Goal: Task Accomplishment & Management: Complete application form

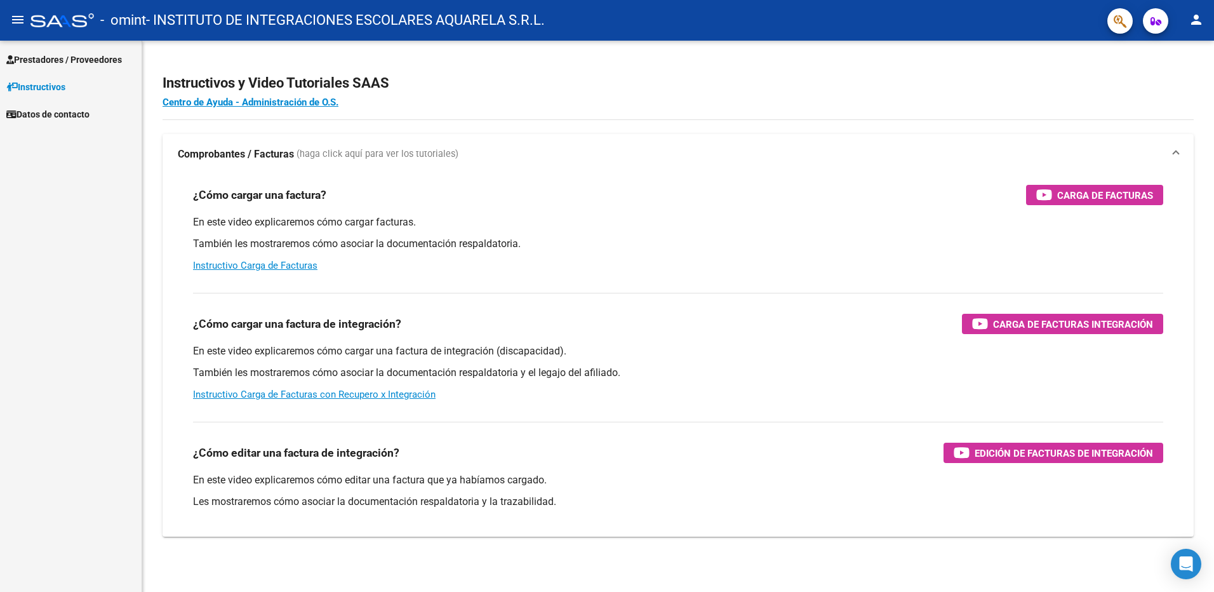
click at [44, 57] on span "Prestadores / Proveedores" at bounding box center [64, 60] width 116 height 14
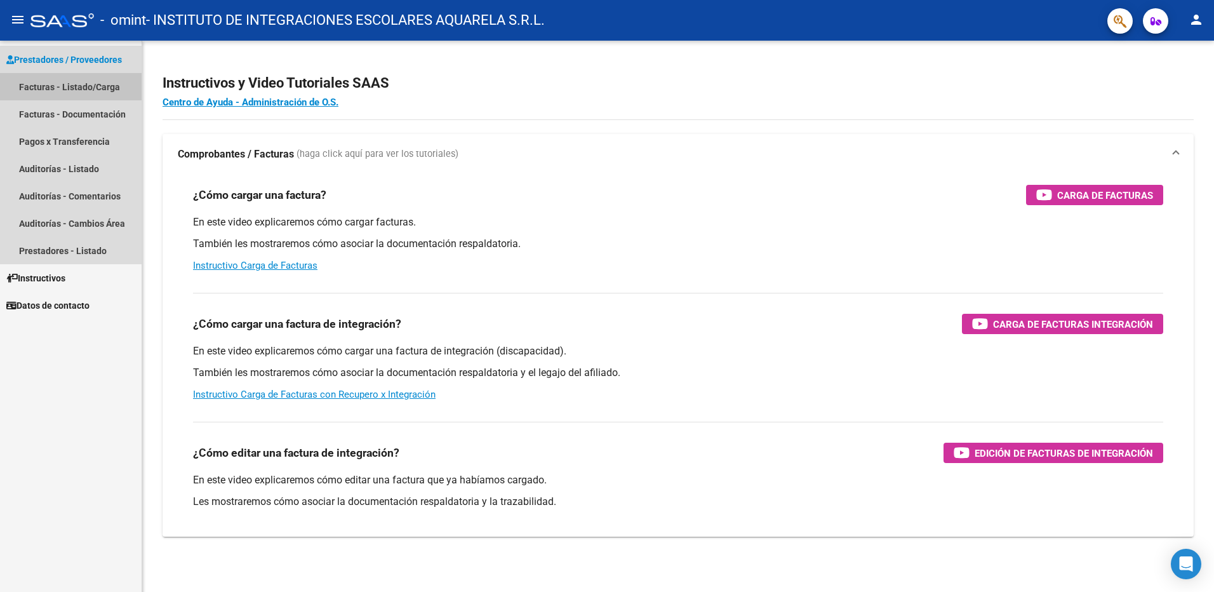
click at [48, 86] on link "Facturas - Listado/Carga" at bounding box center [71, 86] width 142 height 27
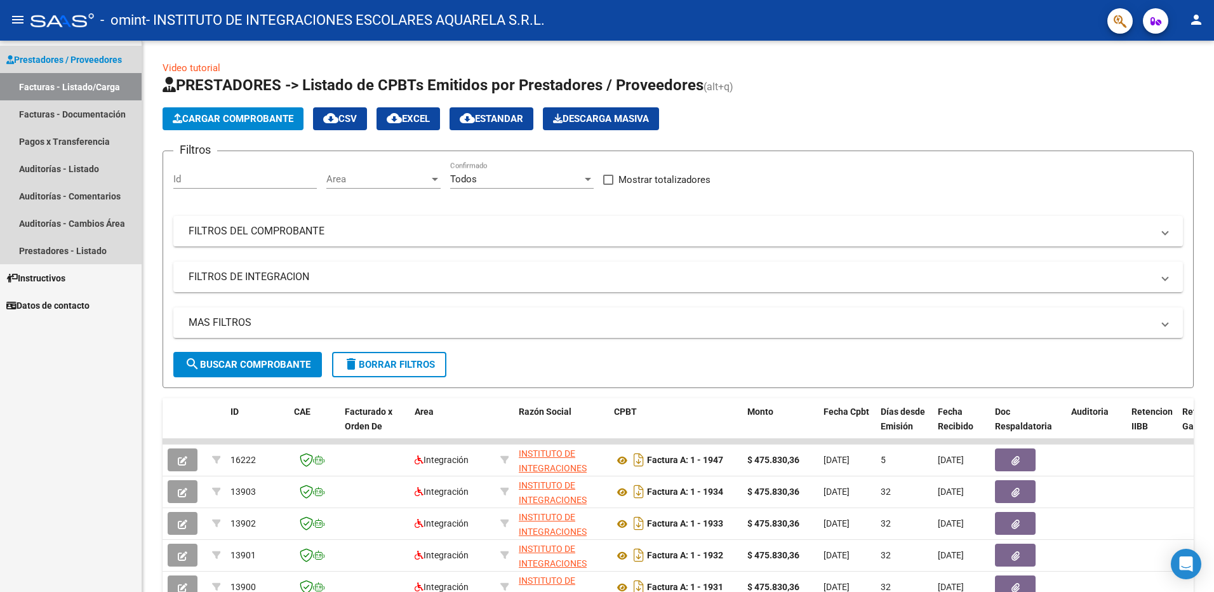
click at [46, 85] on link "Facturas - Listado/Carga" at bounding box center [71, 86] width 142 height 27
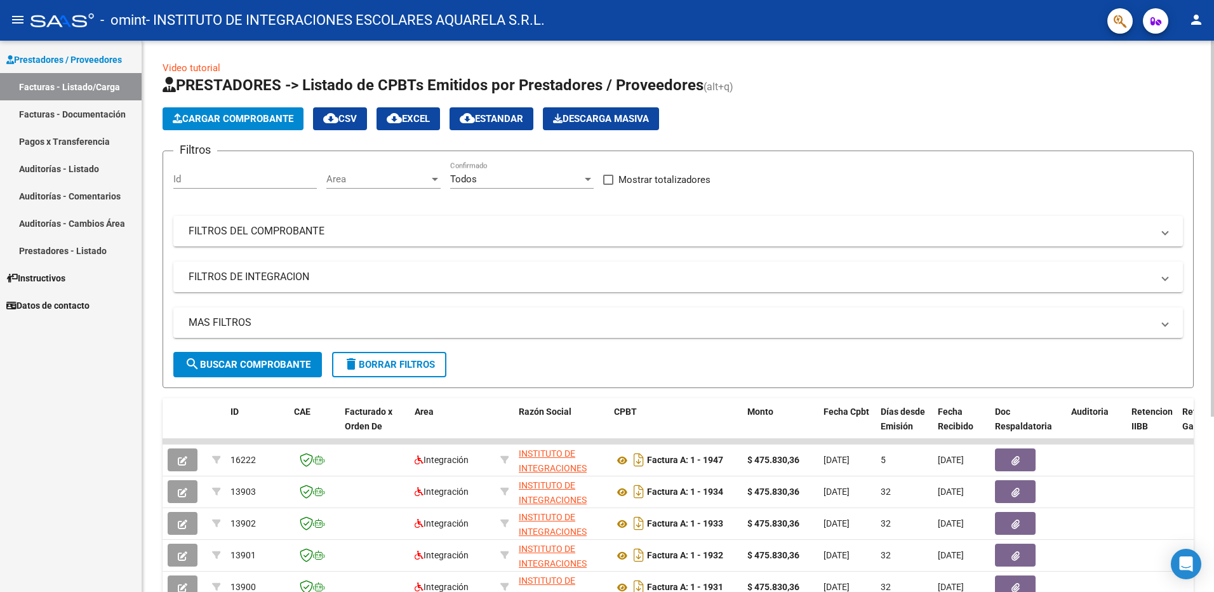
click at [225, 117] on span "Cargar Comprobante" at bounding box center [233, 118] width 121 height 11
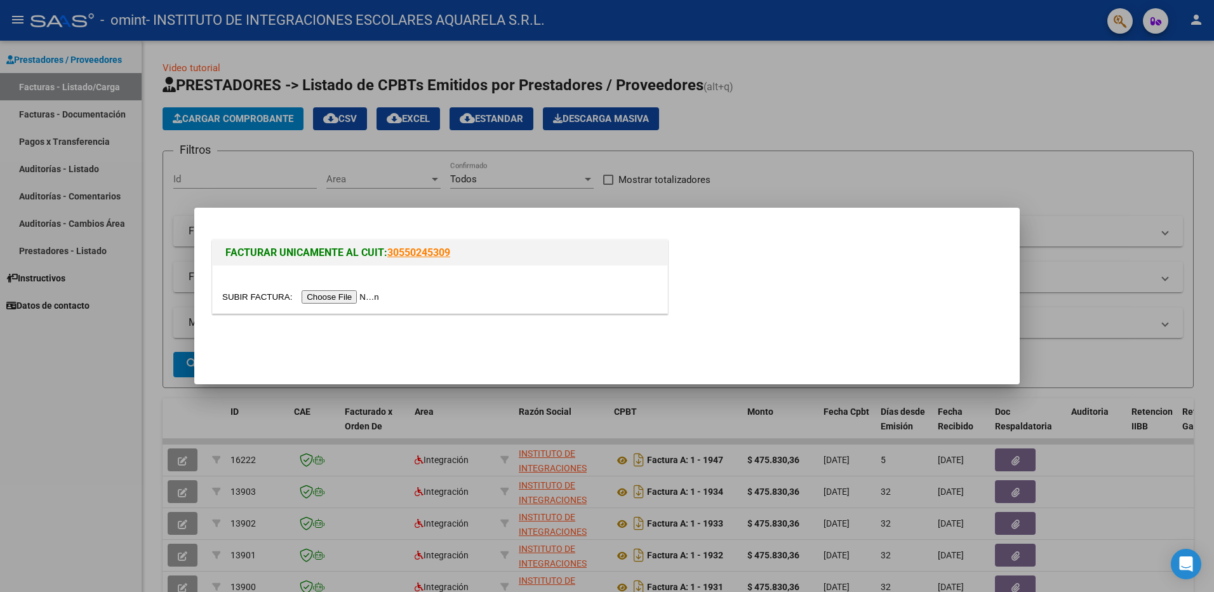
click at [317, 299] on input "file" at bounding box center [302, 296] width 161 height 13
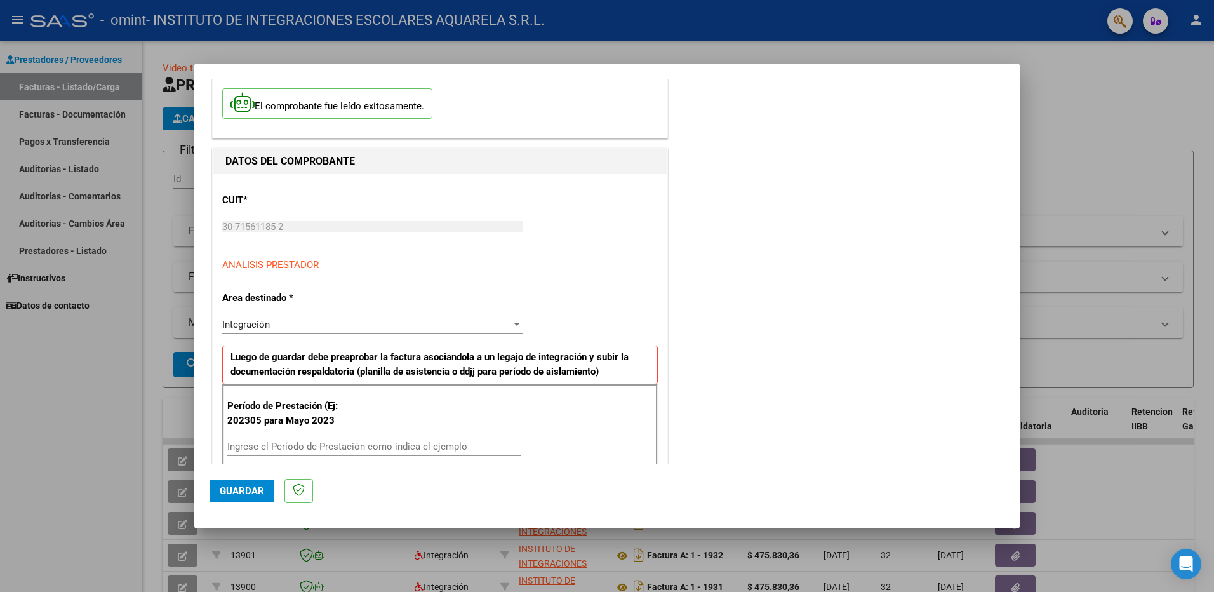
scroll to position [191, 0]
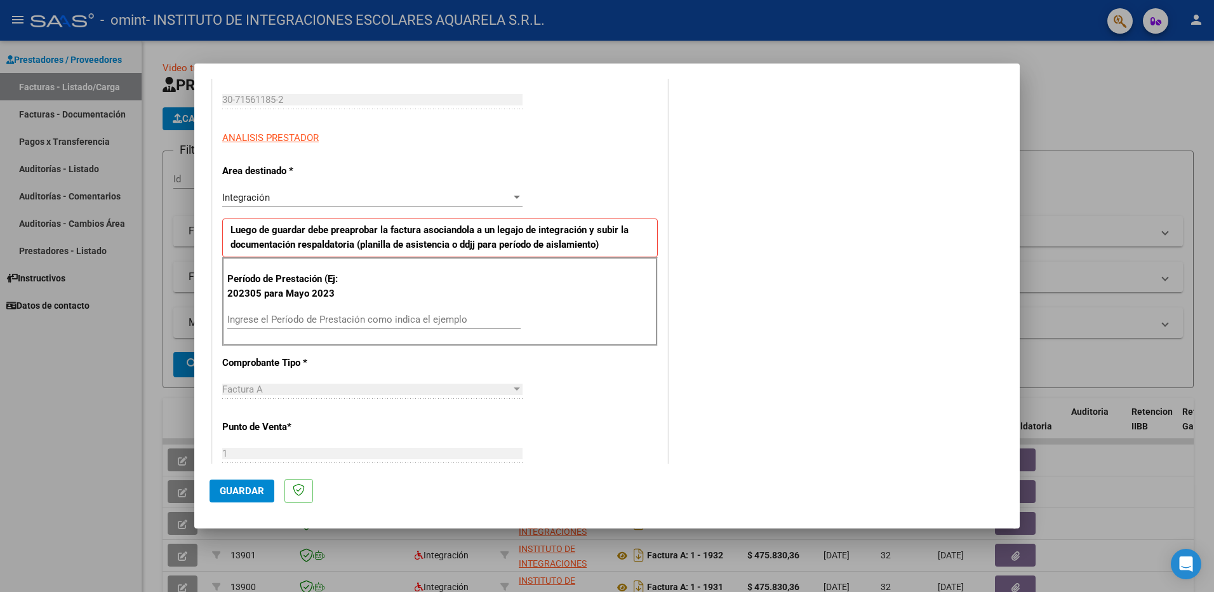
click at [254, 327] on div "Ingrese el Período de Prestación como indica el ejemplo" at bounding box center [373, 319] width 293 height 19
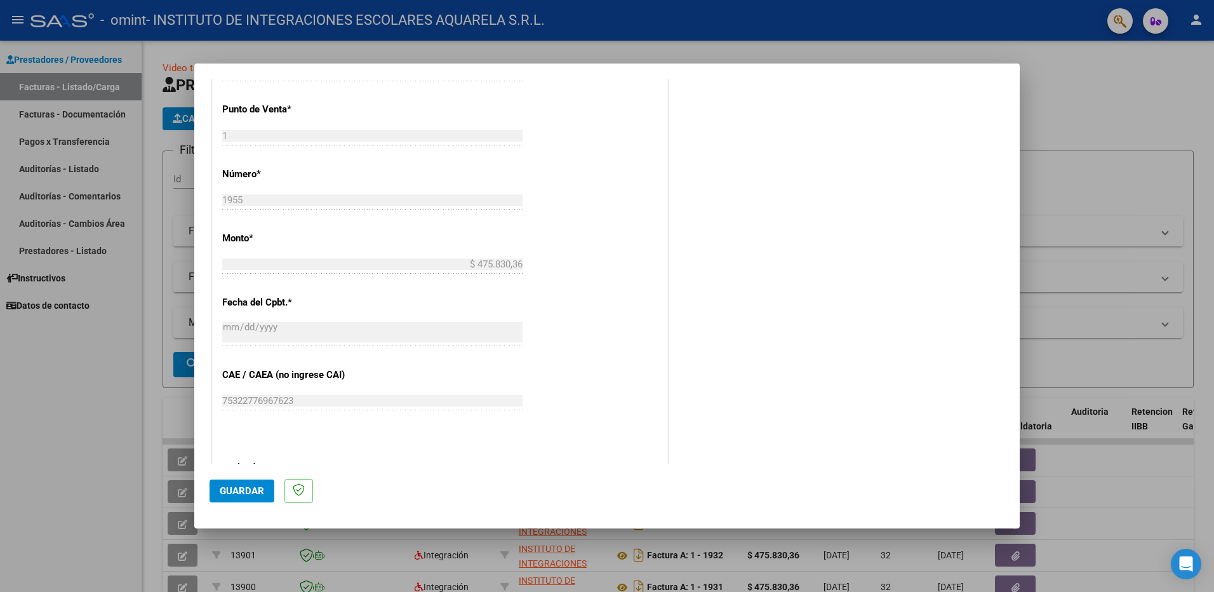
scroll to position [635, 0]
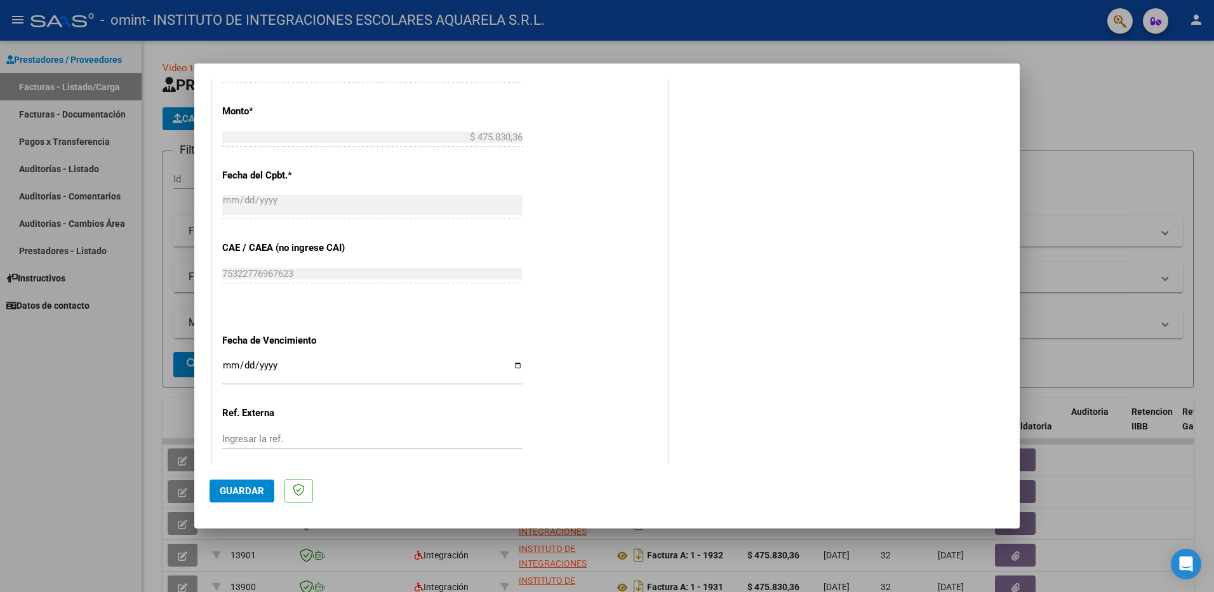
type input "202507"
click at [511, 367] on input "Ingresar la fecha" at bounding box center [372, 370] width 300 height 20
type input "[DATE]"
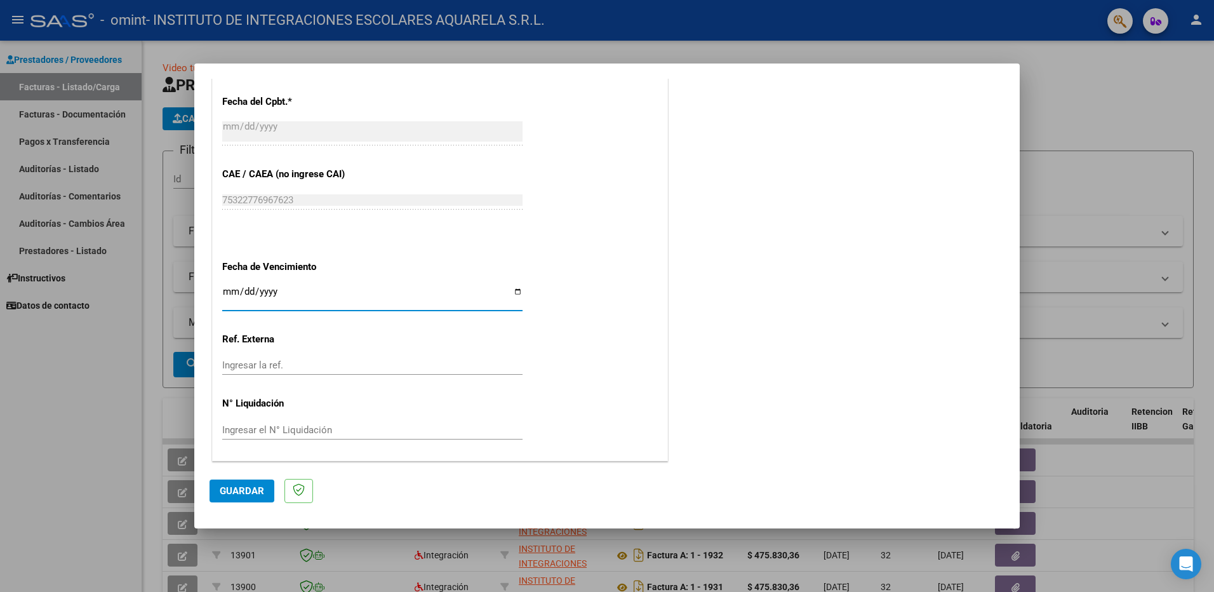
click at [240, 487] on span "Guardar" at bounding box center [242, 490] width 44 height 11
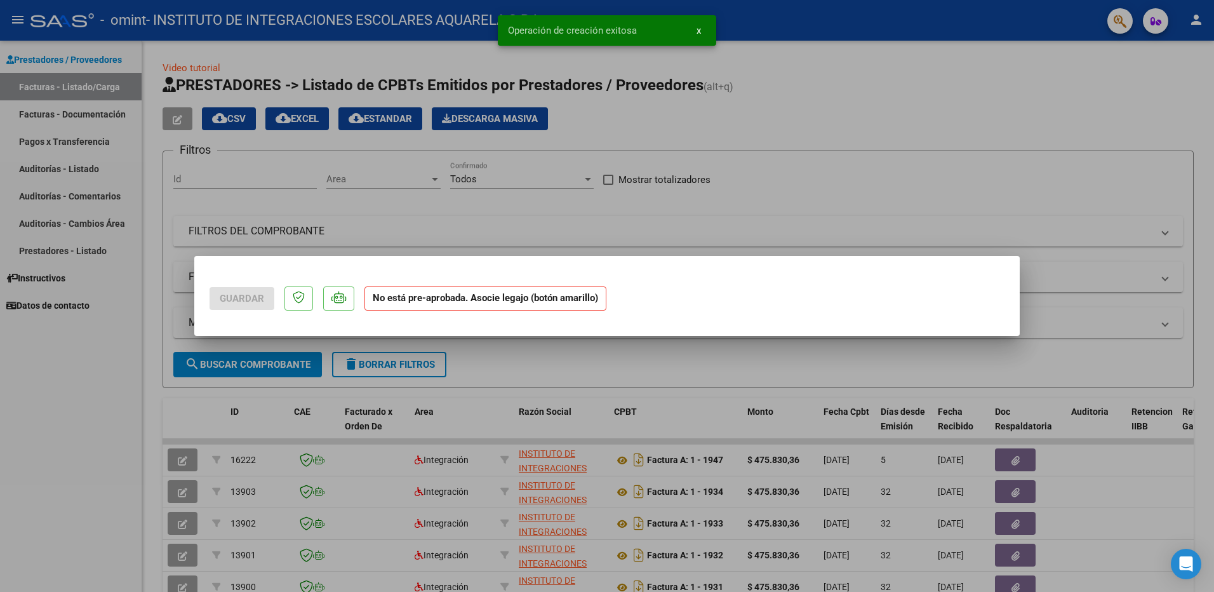
scroll to position [0, 0]
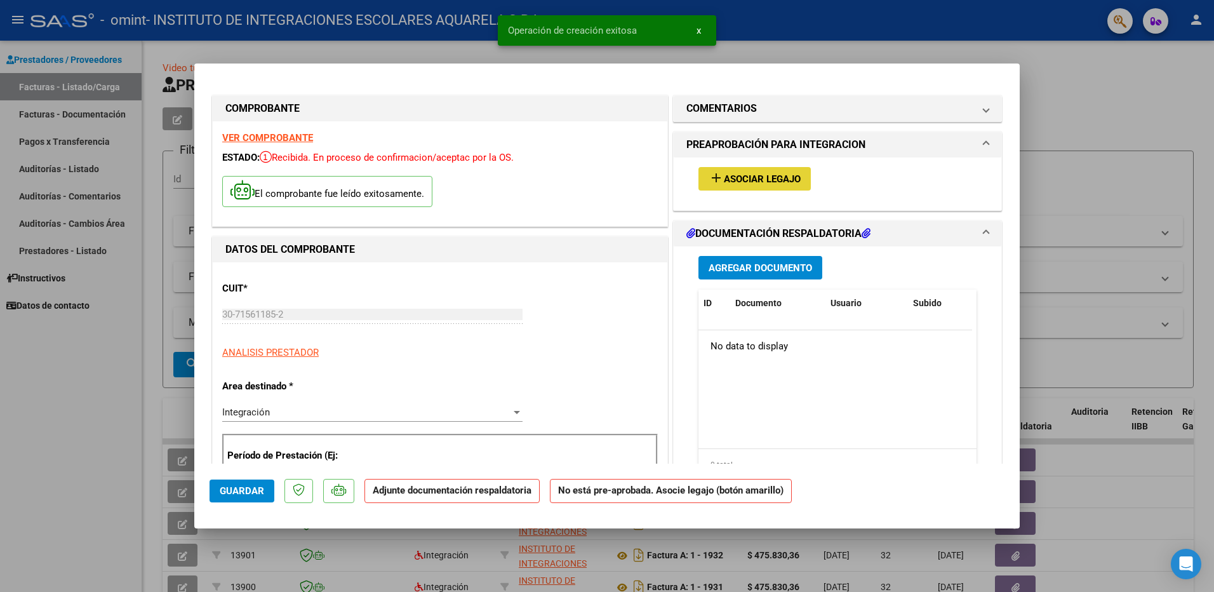
click at [747, 178] on span "Asociar Legajo" at bounding box center [762, 178] width 77 height 11
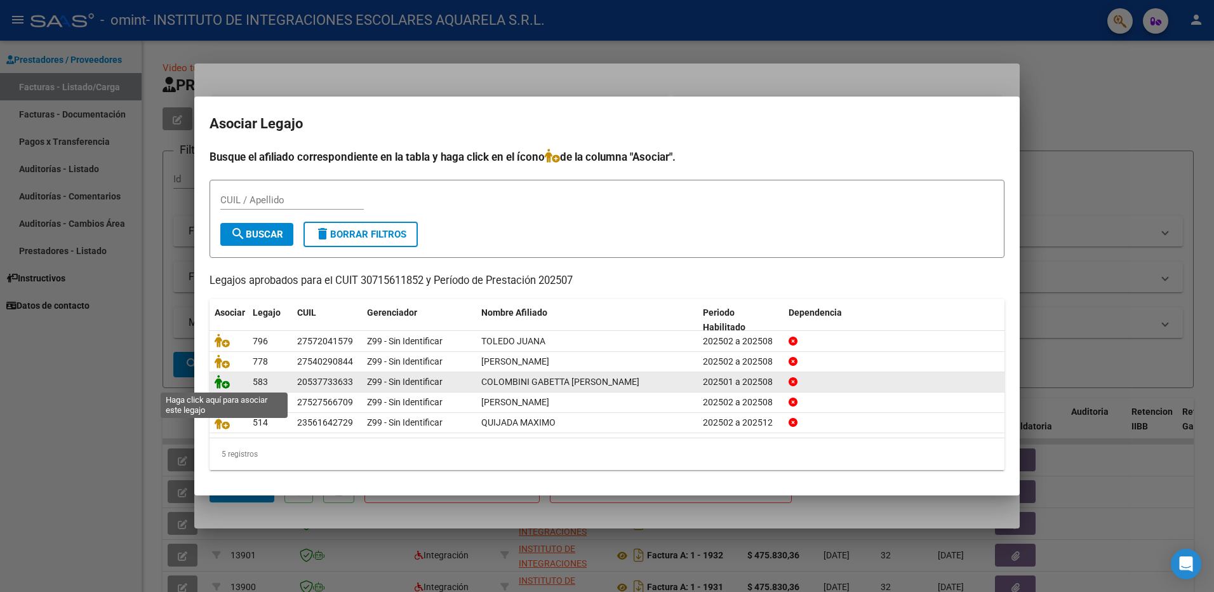
click at [222, 383] on icon at bounding box center [222, 382] width 15 height 14
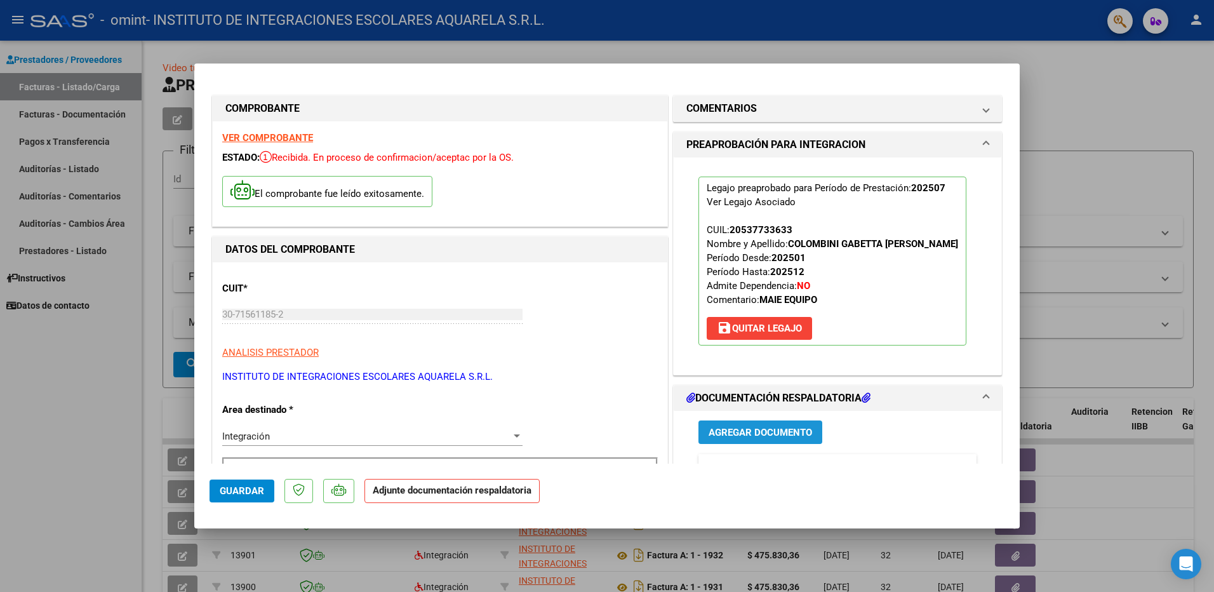
click at [736, 438] on span "Agregar Documento" at bounding box center [761, 432] width 104 height 11
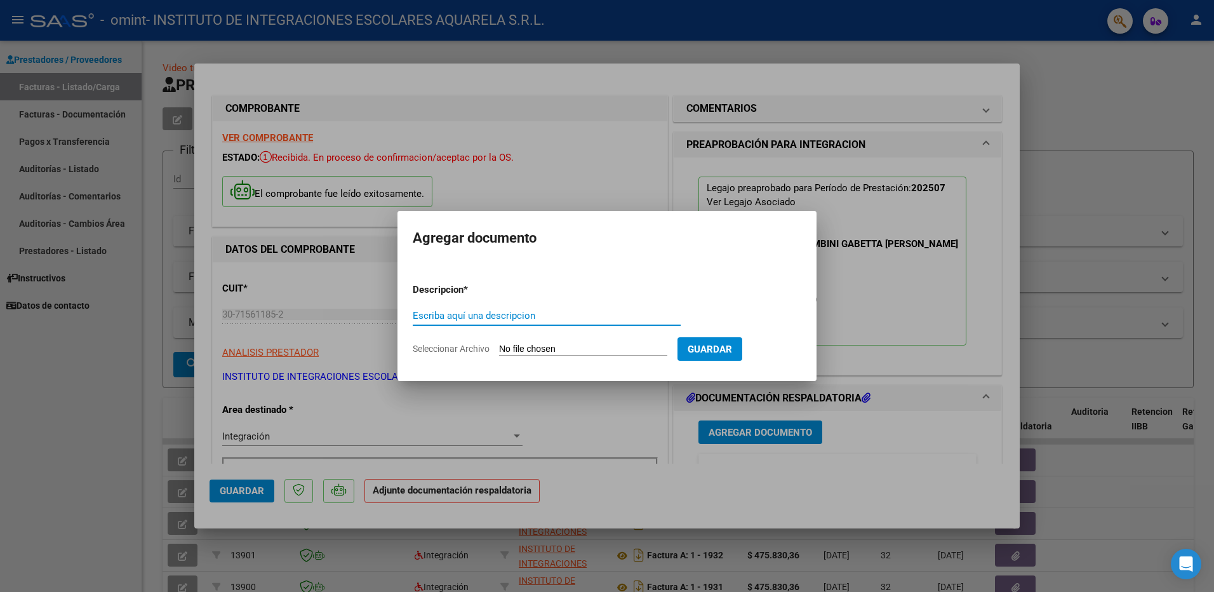
click at [447, 318] on input "Escriba aquí una descripcion" at bounding box center [547, 315] width 268 height 11
type input "asistencia"
click at [430, 349] on span "Seleccionar Archivo" at bounding box center [451, 349] width 77 height 10
click at [499, 349] on input "Seleccionar Archivo" at bounding box center [583, 350] width 168 height 12
type input "C:\fakepath\COLOMBINI038.pdf"
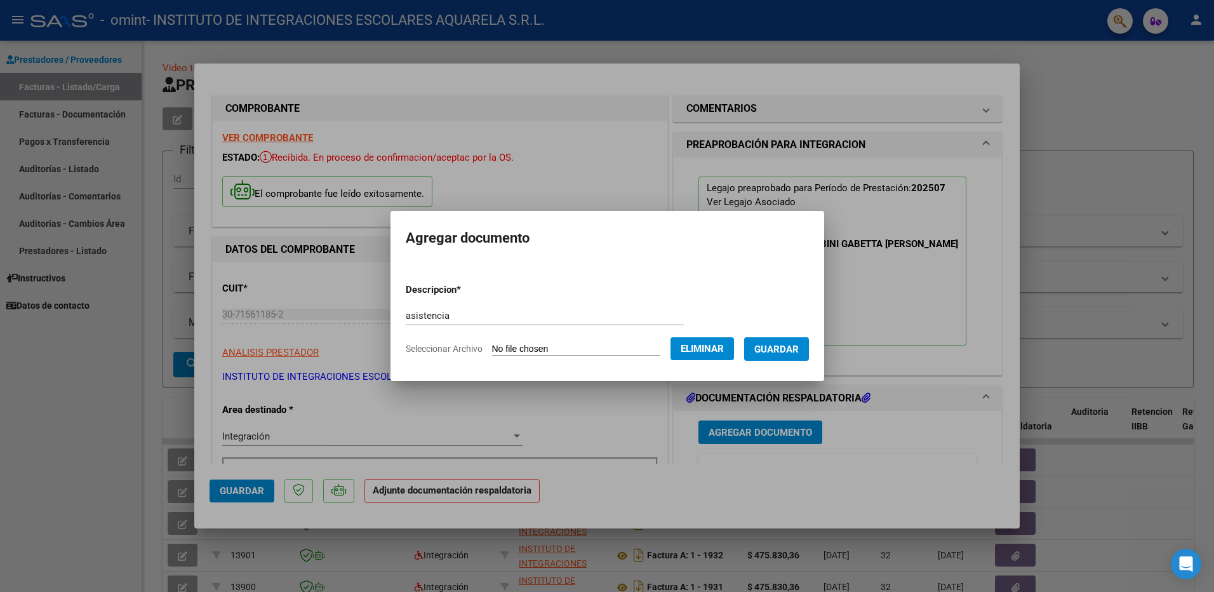
click at [797, 342] on button "Guardar" at bounding box center [776, 349] width 65 height 24
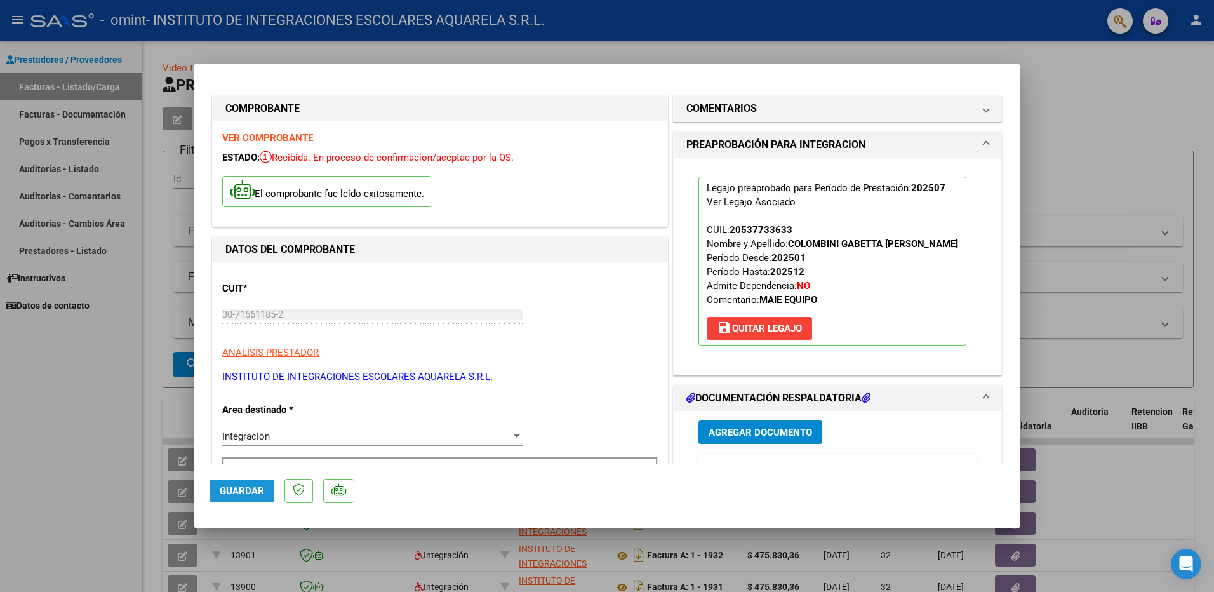
click at [232, 491] on span "Guardar" at bounding box center [242, 490] width 44 height 11
click at [699, 30] on div at bounding box center [607, 296] width 1214 height 592
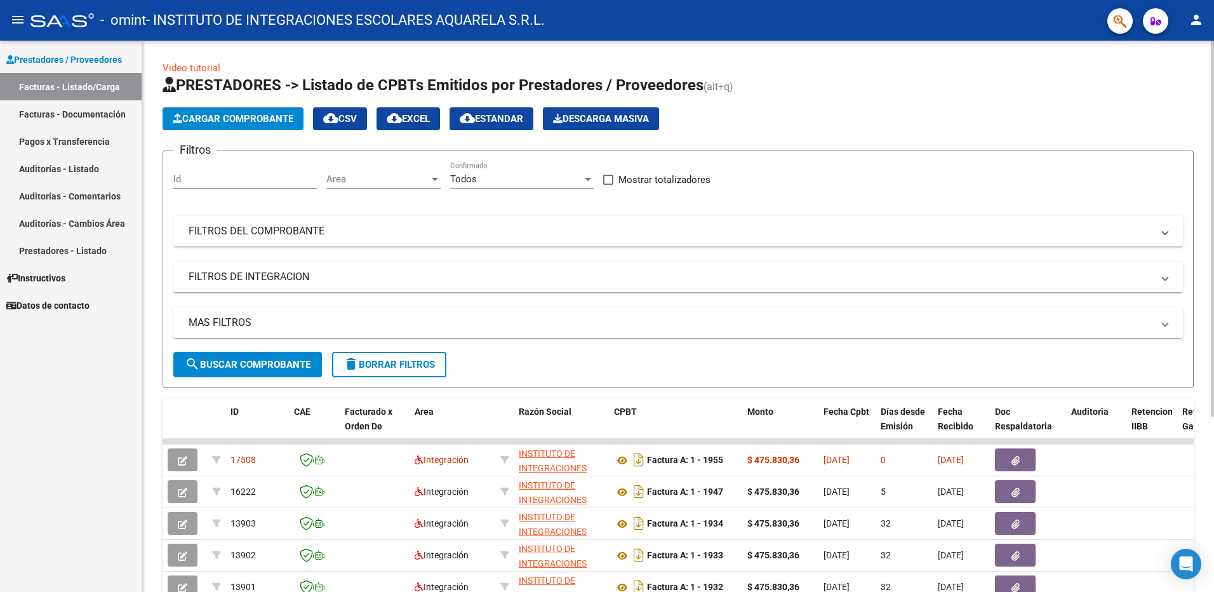
click at [218, 117] on span "Cargar Comprobante" at bounding box center [233, 118] width 121 height 11
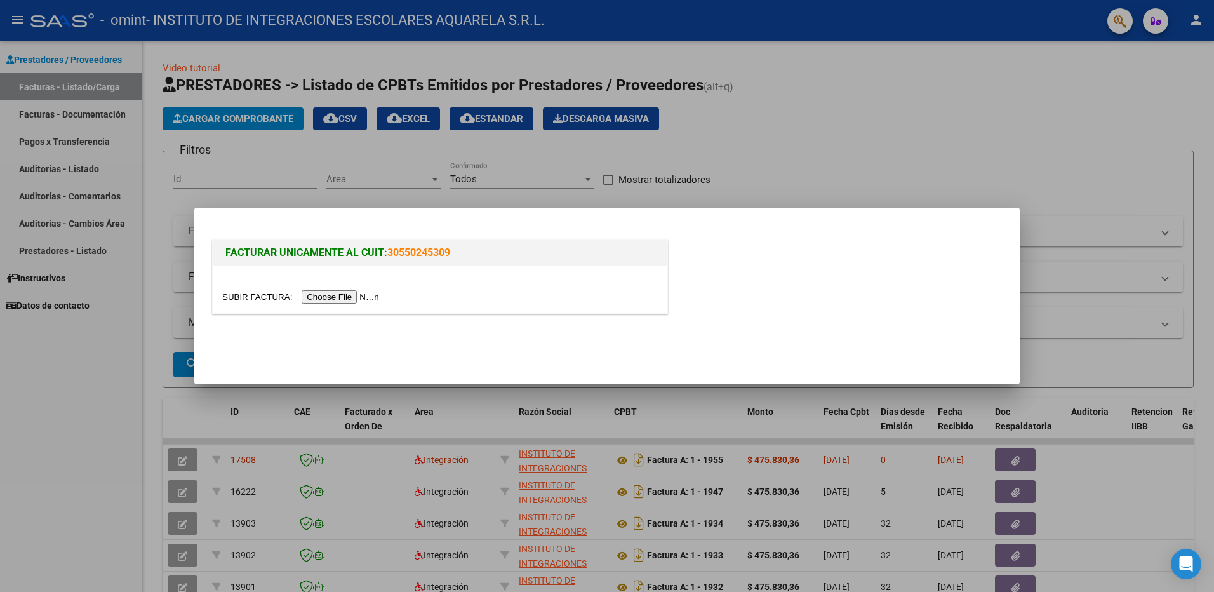
click at [343, 293] on input "file" at bounding box center [302, 296] width 161 height 13
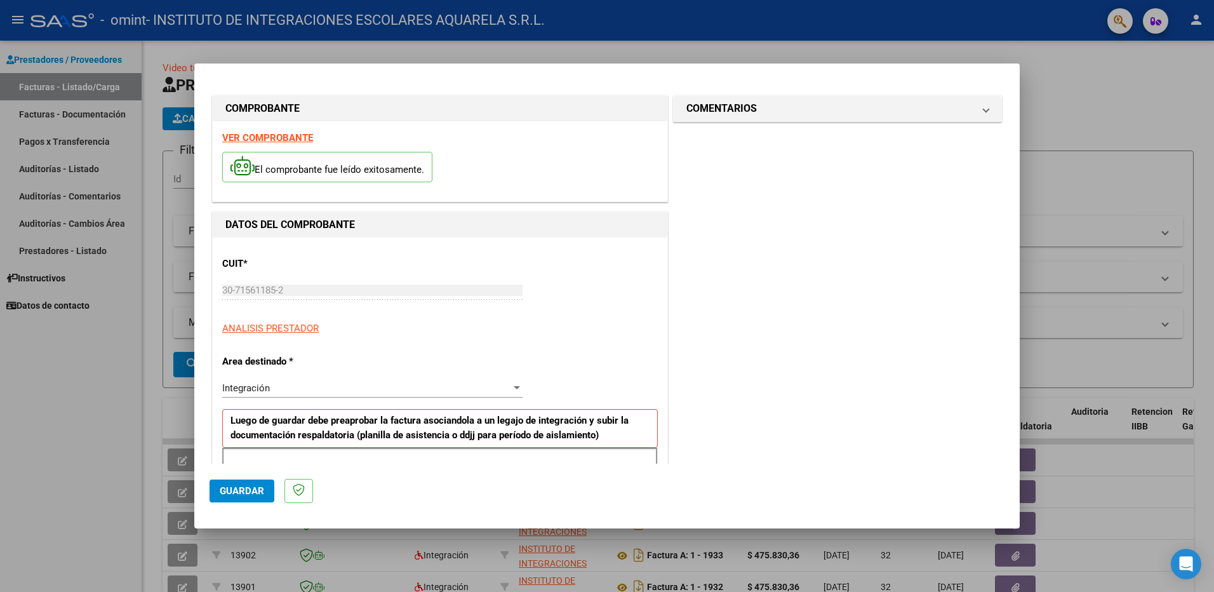
scroll to position [318, 0]
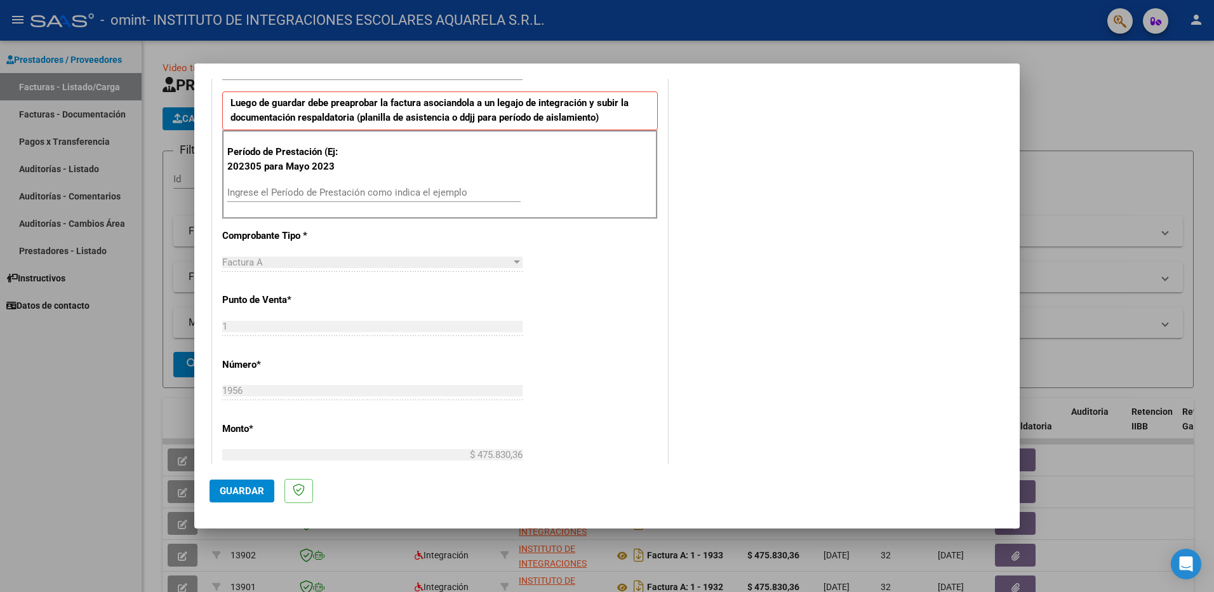
click at [257, 193] on input "Ingrese el Período de Prestación como indica el ejemplo" at bounding box center [373, 192] width 293 height 11
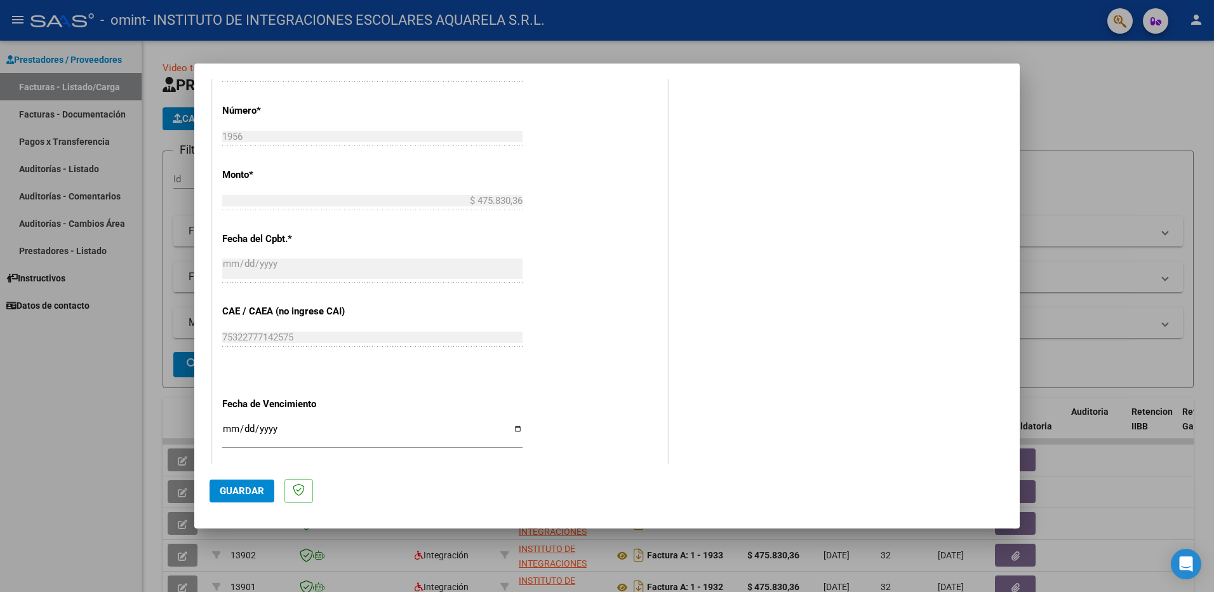
scroll to position [699, 0]
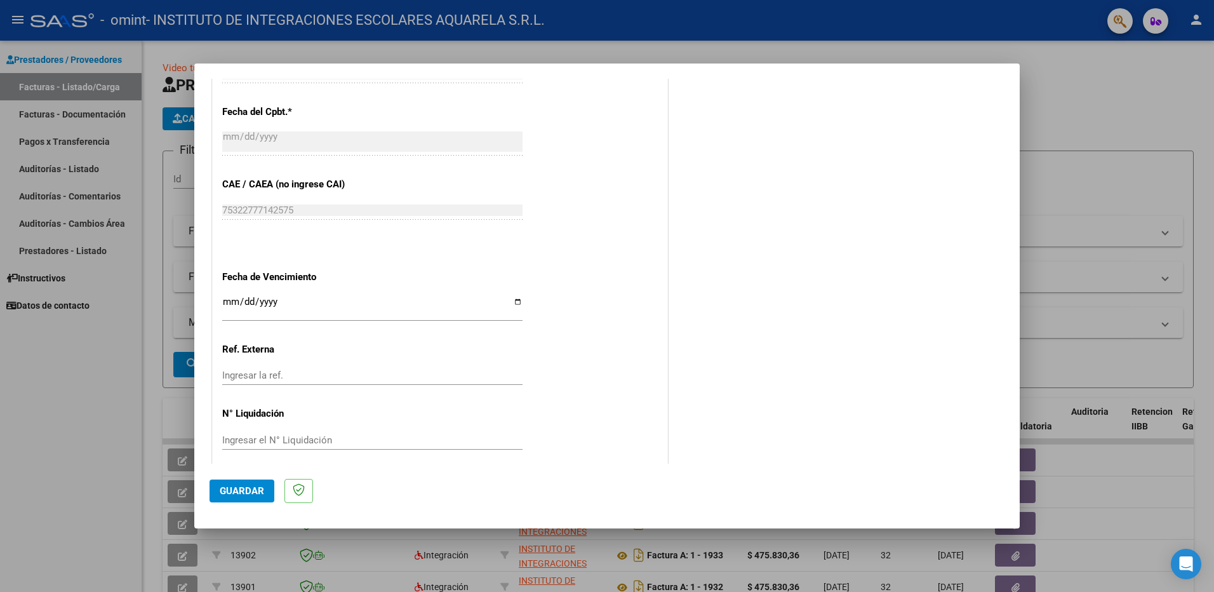
type input "202507"
click at [513, 300] on input "Ingresar la fecha" at bounding box center [372, 307] width 300 height 20
type input "[DATE]"
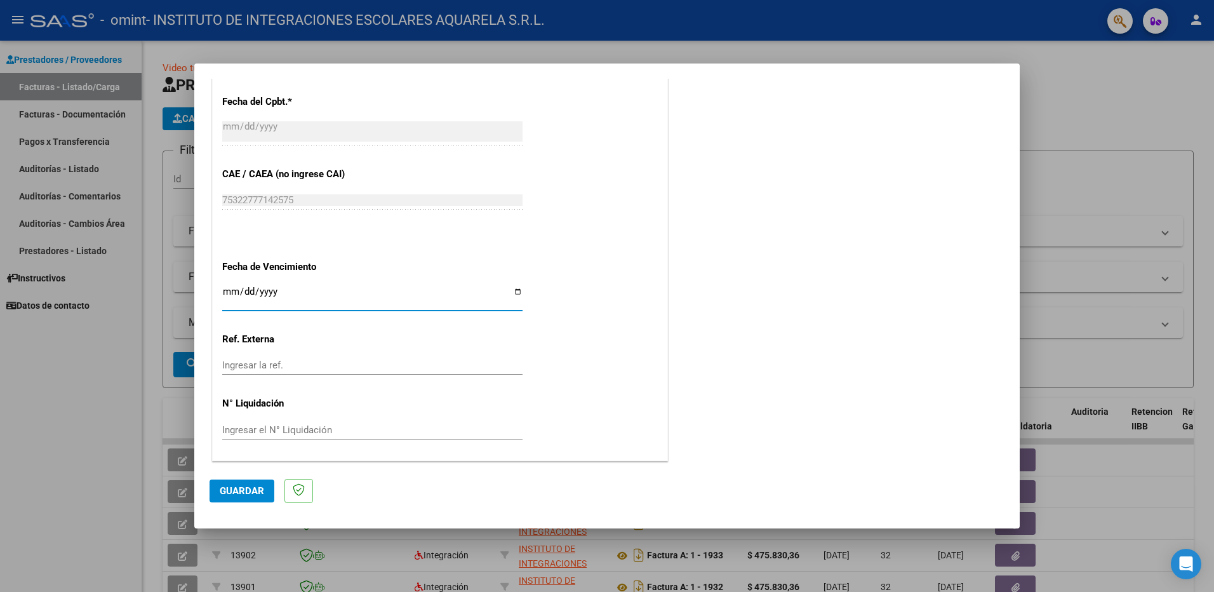
click at [241, 486] on span "Guardar" at bounding box center [242, 490] width 44 height 11
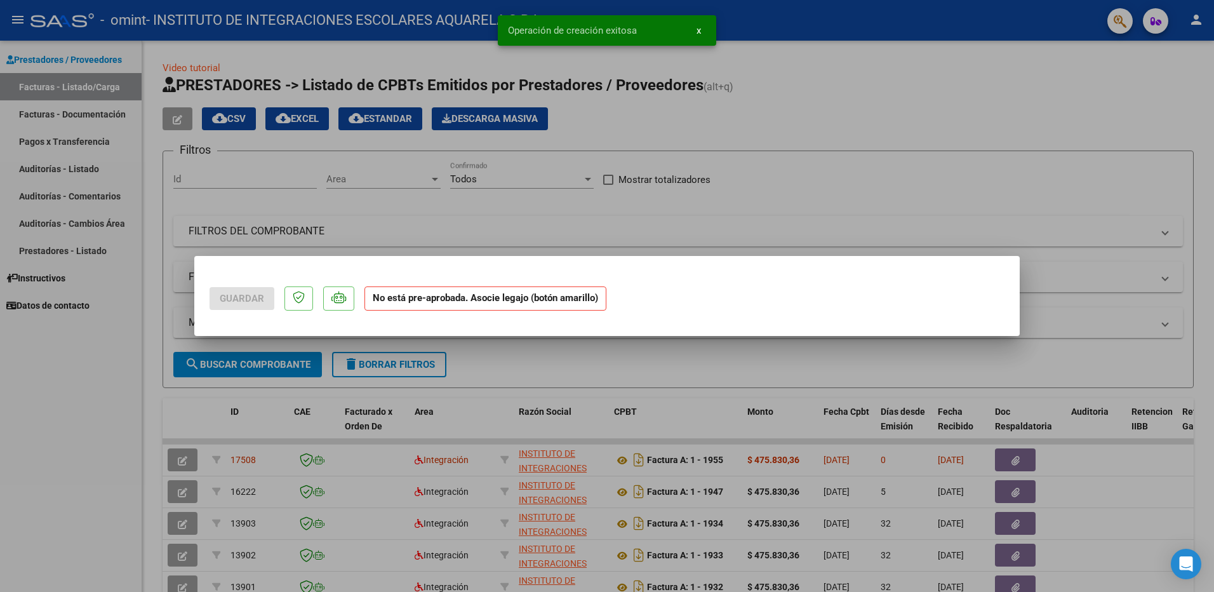
scroll to position [0, 0]
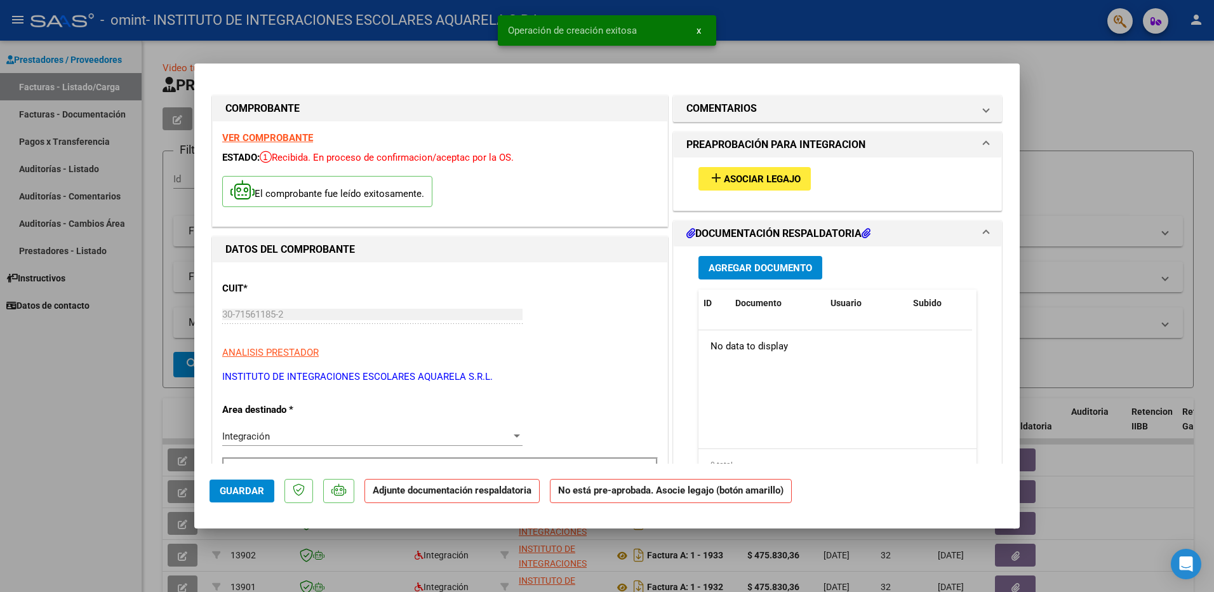
click at [748, 179] on span "Asociar Legajo" at bounding box center [762, 178] width 77 height 11
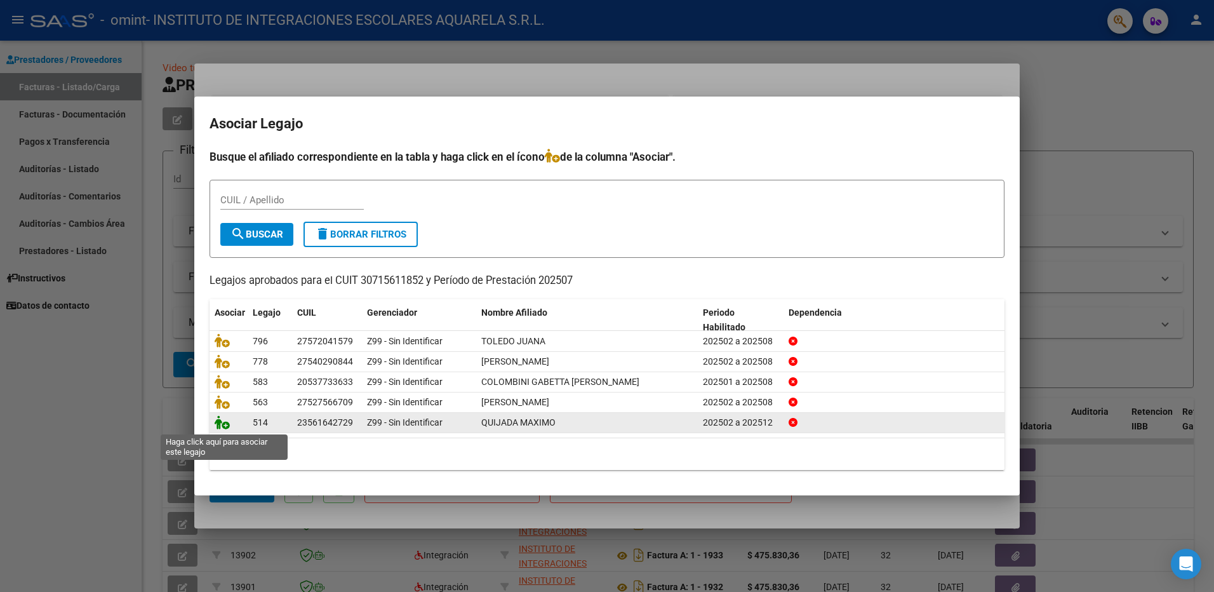
click at [220, 424] on icon at bounding box center [222, 422] width 15 height 14
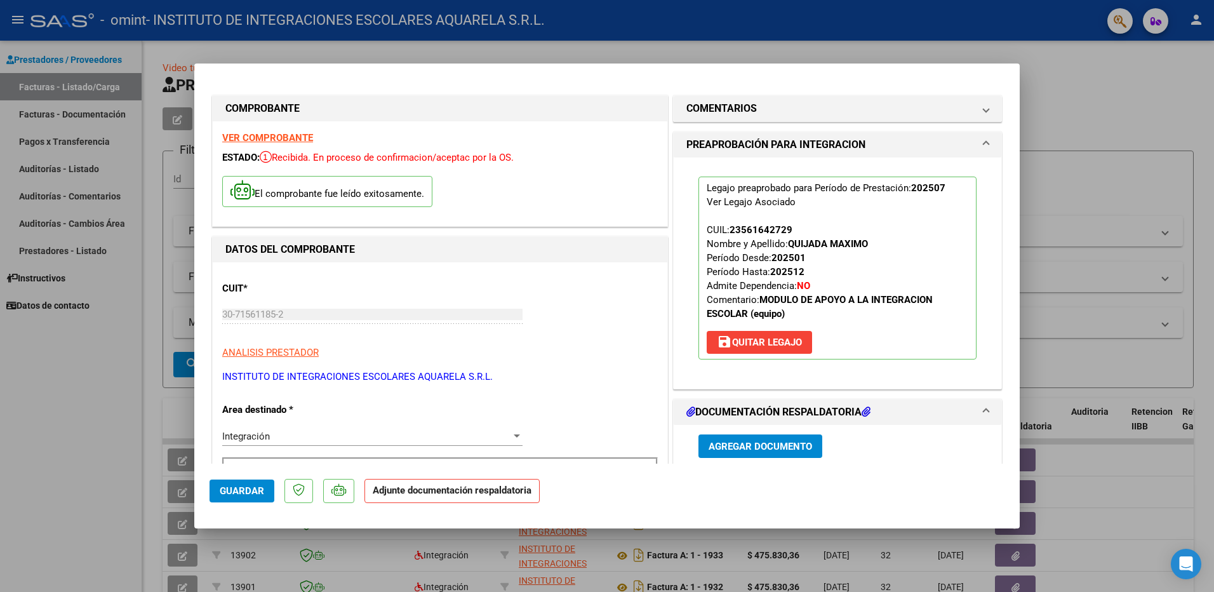
click at [753, 447] on span "Agregar Documento" at bounding box center [761, 446] width 104 height 11
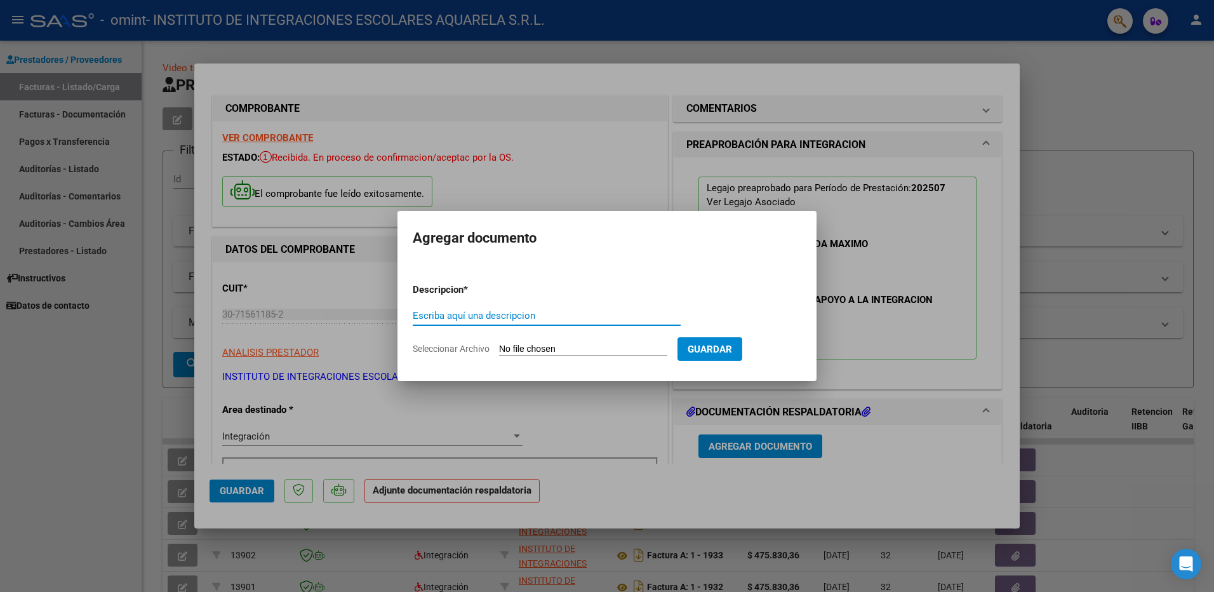
click at [480, 319] on input "Escriba aquí una descripcion" at bounding box center [547, 315] width 268 height 11
type input "asistencia"
click at [479, 350] on span "Seleccionar Archivo" at bounding box center [451, 349] width 77 height 10
click at [499, 350] on input "Seleccionar Archivo" at bounding box center [583, 350] width 168 height 12
type input "C:\fakepath\QUIJADA041.pdf"
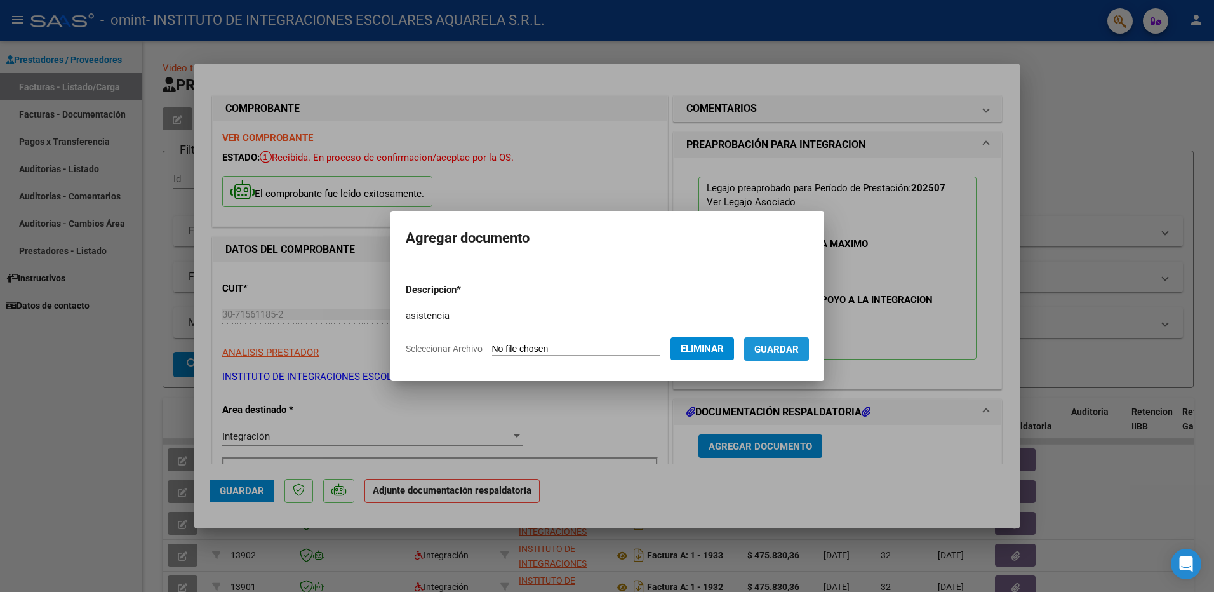
click at [799, 347] on span "Guardar" at bounding box center [777, 349] width 44 height 11
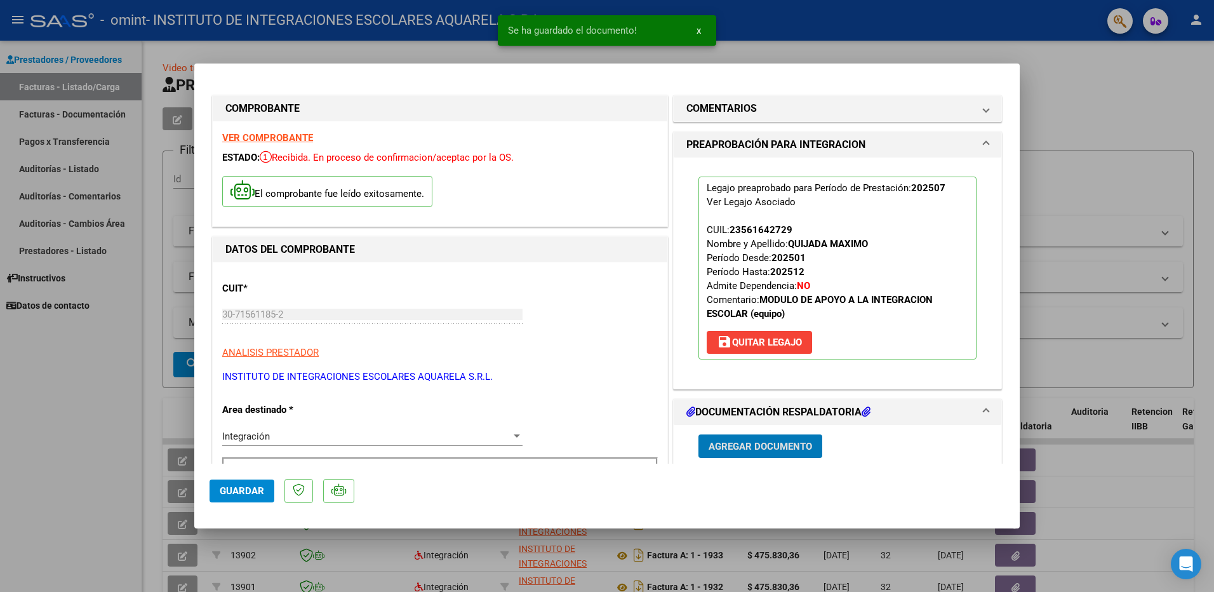
scroll to position [318, 0]
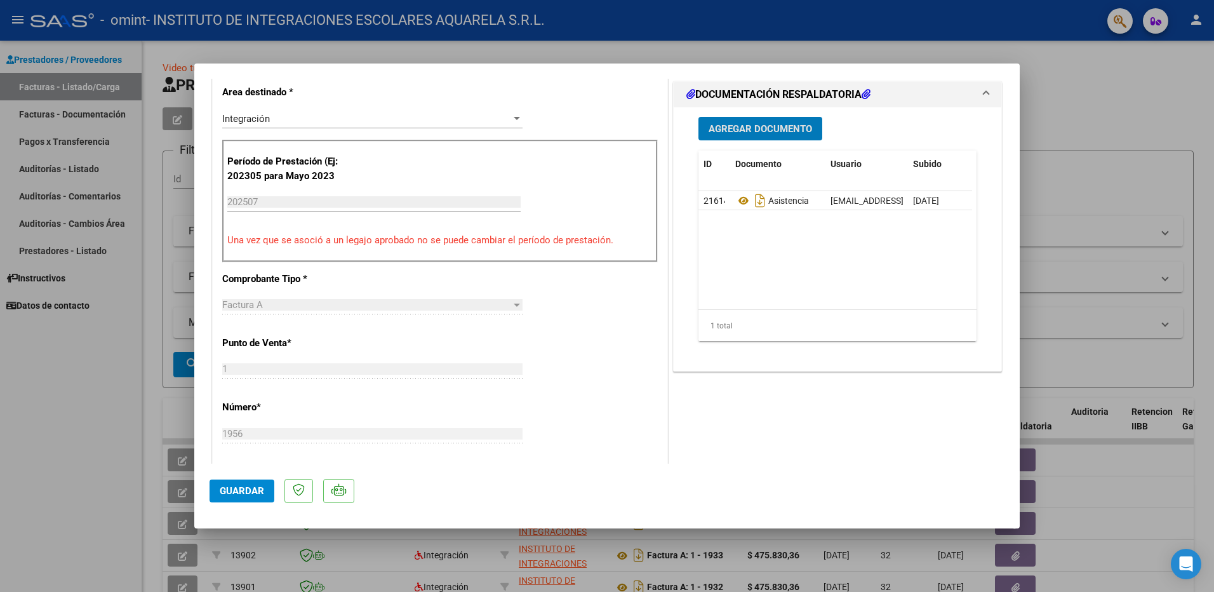
click at [238, 491] on span "Guardar" at bounding box center [242, 490] width 44 height 11
click at [685, 55] on div at bounding box center [607, 296] width 1214 height 592
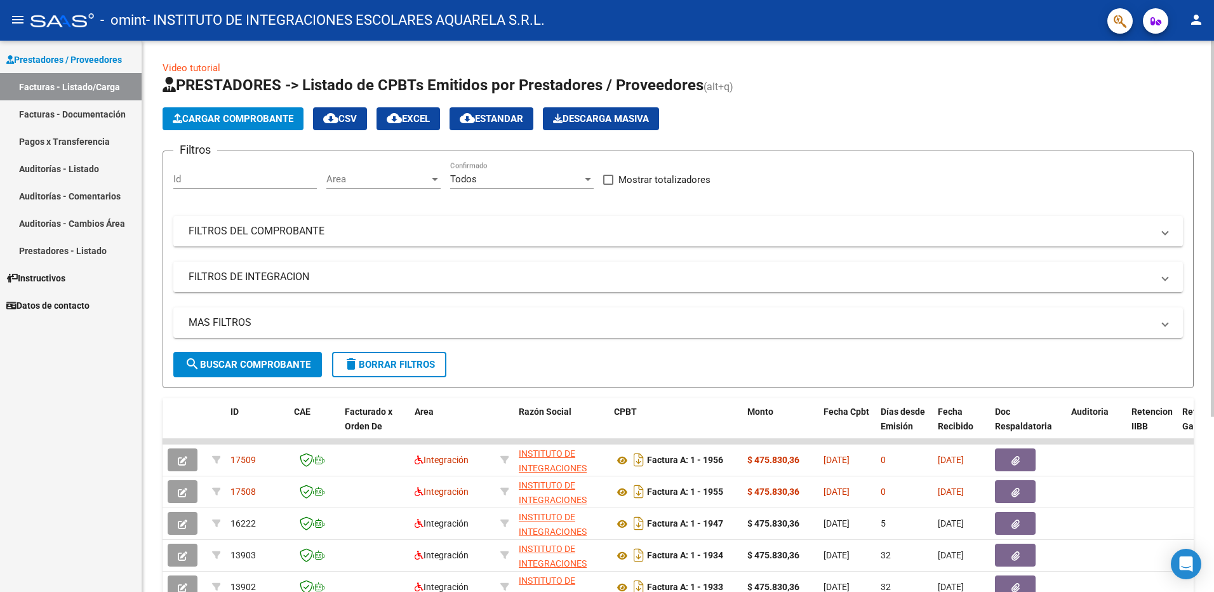
click at [251, 117] on span "Cargar Comprobante" at bounding box center [233, 118] width 121 height 11
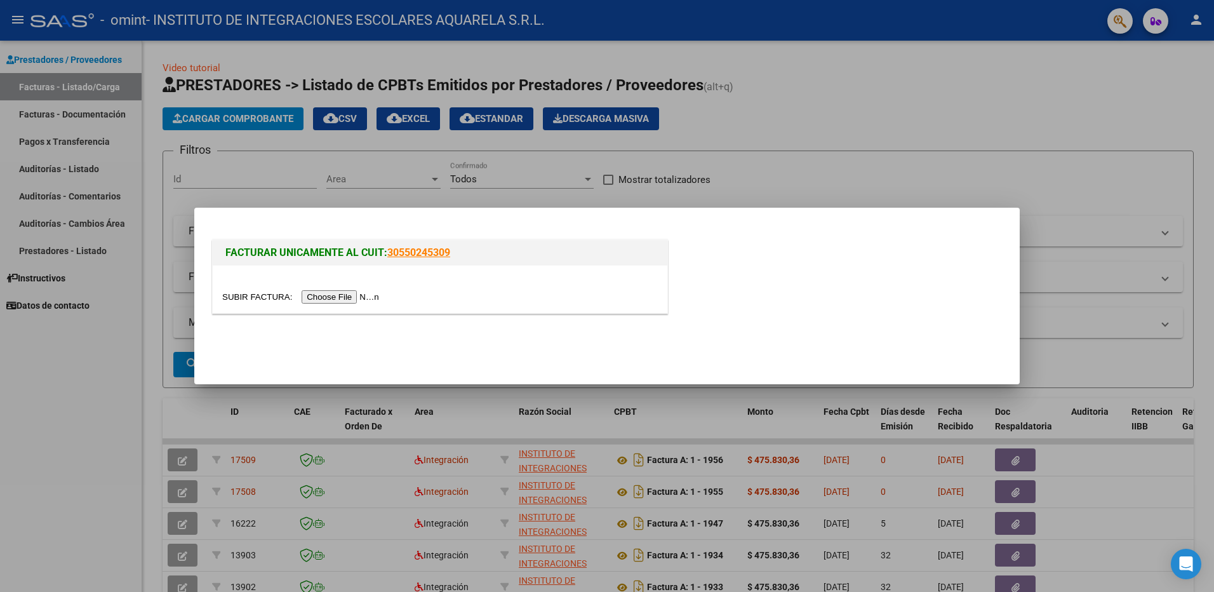
click at [323, 293] on input "file" at bounding box center [302, 296] width 161 height 13
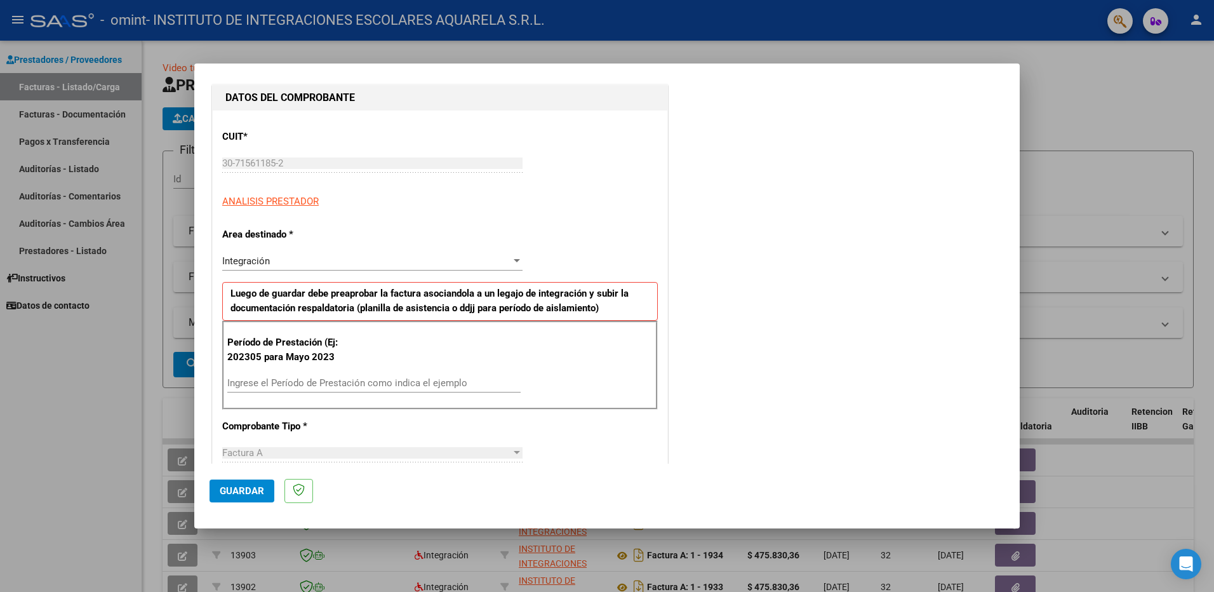
scroll to position [191, 0]
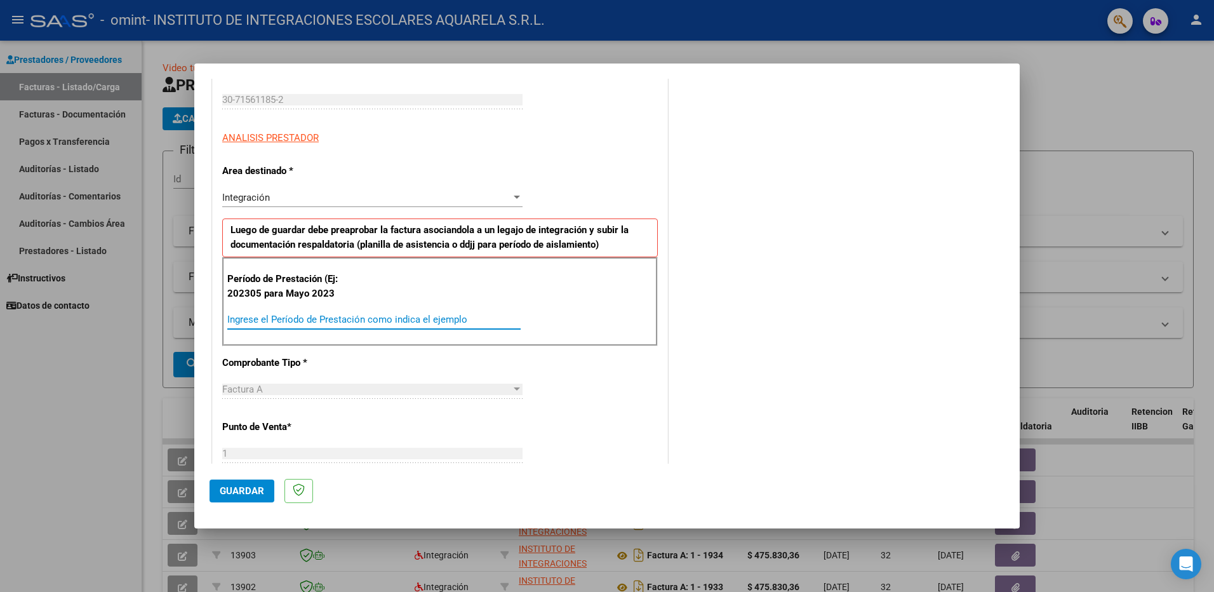
click at [273, 314] on input "Ingrese el Período de Prestación como indica el ejemplo" at bounding box center [373, 319] width 293 height 11
type input "202507"
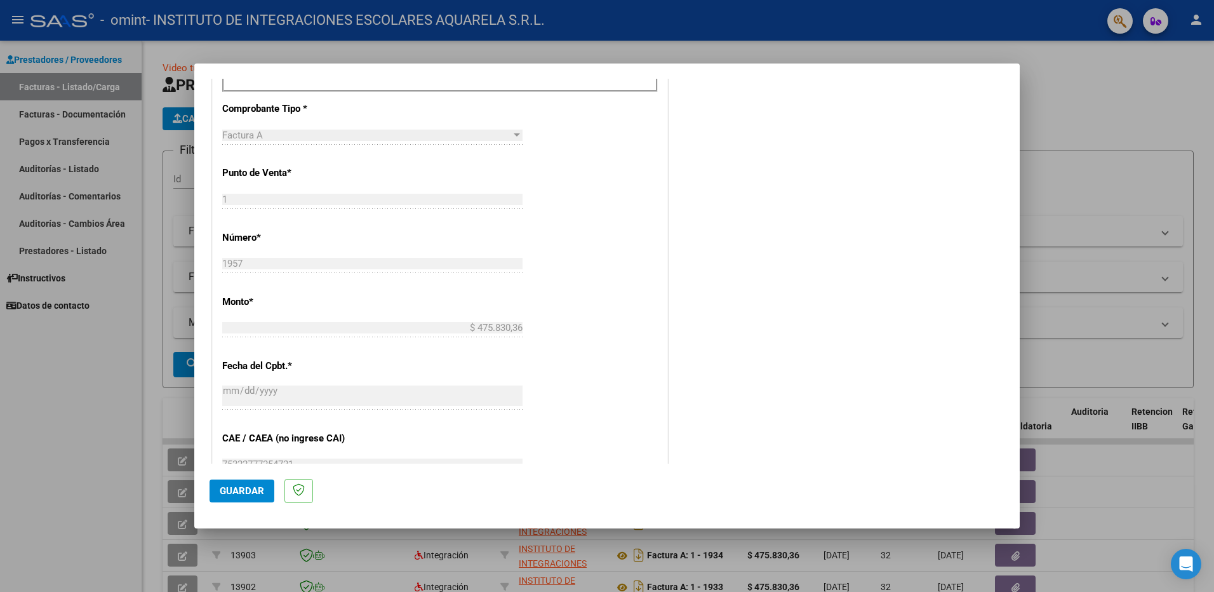
scroll to position [572, 0]
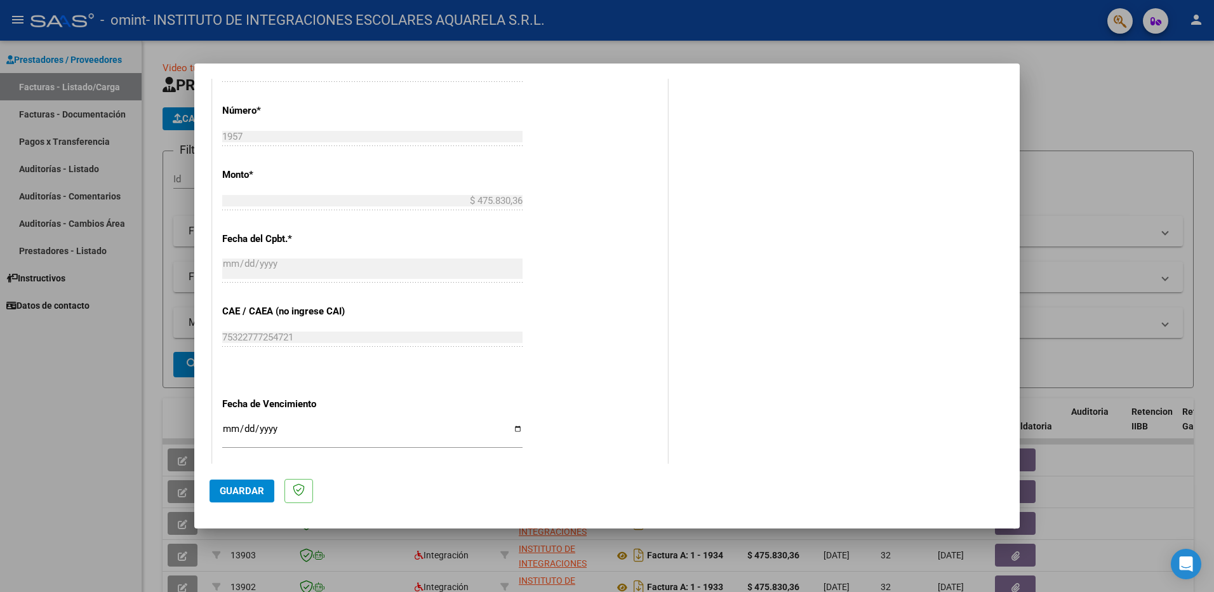
click at [514, 429] on input "Ingresar la fecha" at bounding box center [372, 434] width 300 height 20
type input "[DATE]"
click at [231, 487] on span "Guardar" at bounding box center [242, 490] width 44 height 11
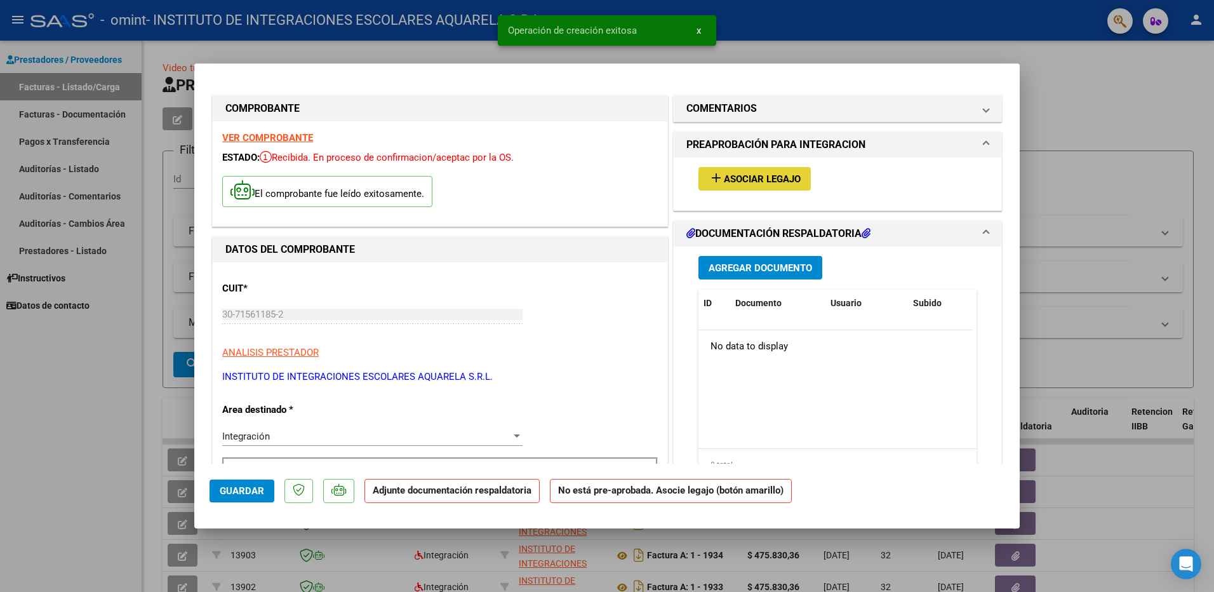
click at [777, 176] on span "Asociar Legajo" at bounding box center [762, 178] width 77 height 11
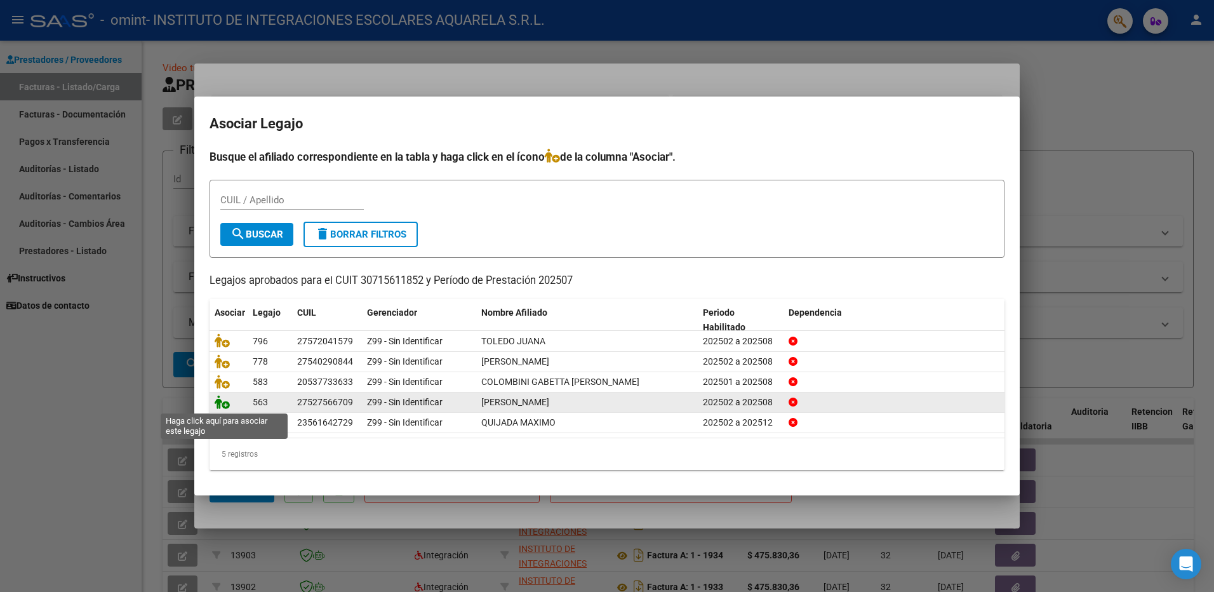
click at [220, 403] on icon at bounding box center [222, 402] width 15 height 14
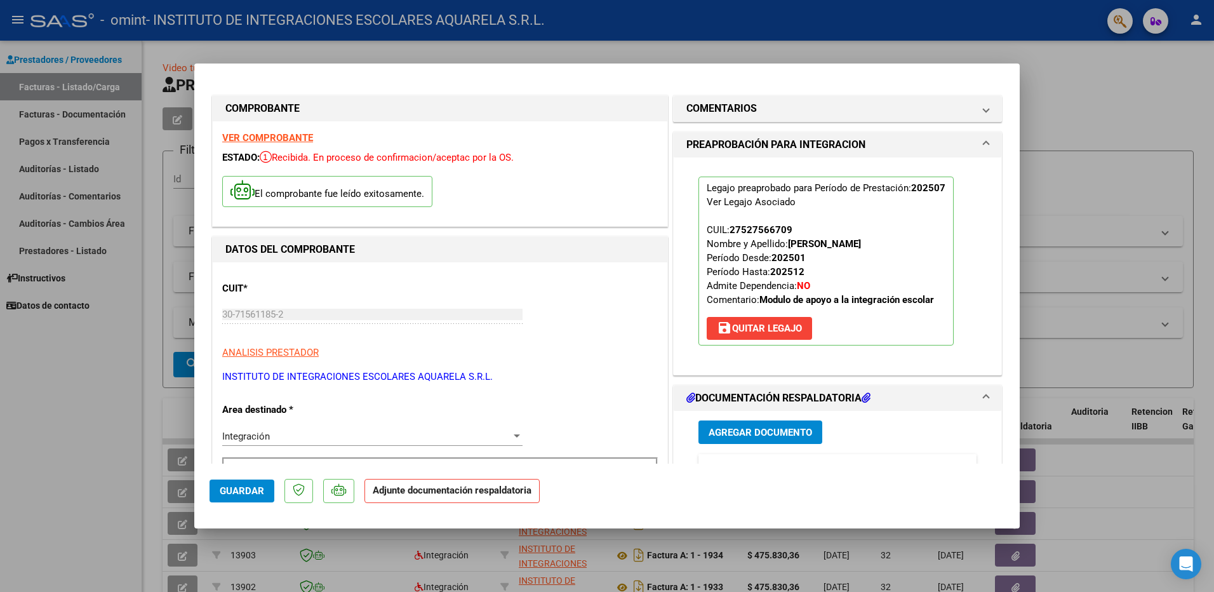
scroll to position [127, 0]
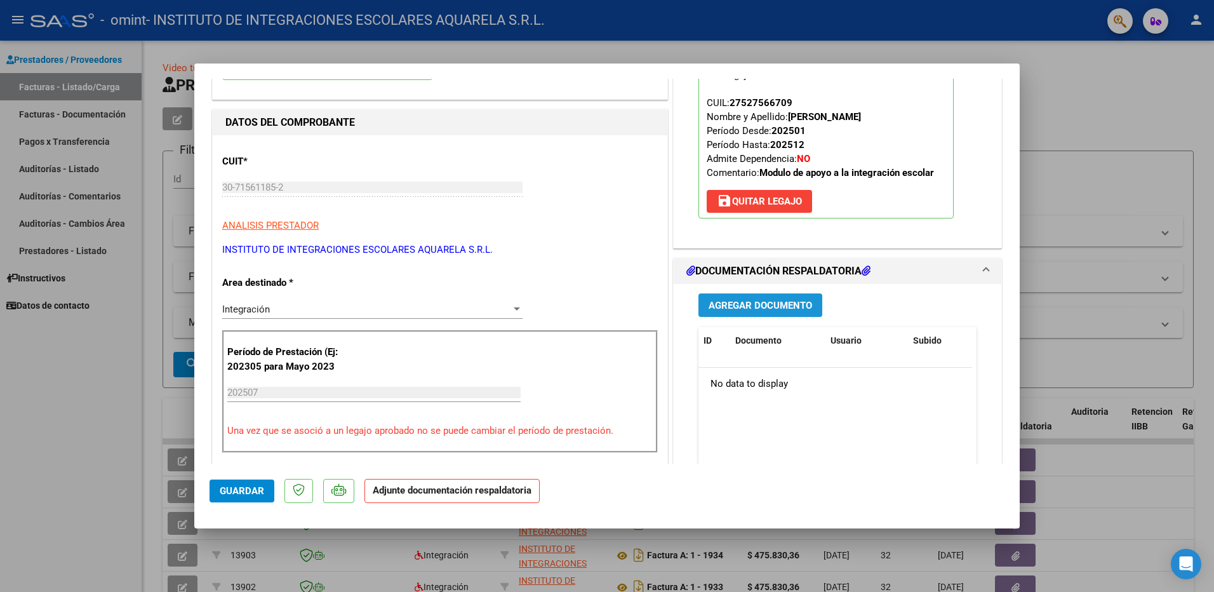
click at [741, 303] on span "Agregar Documento" at bounding box center [761, 305] width 104 height 11
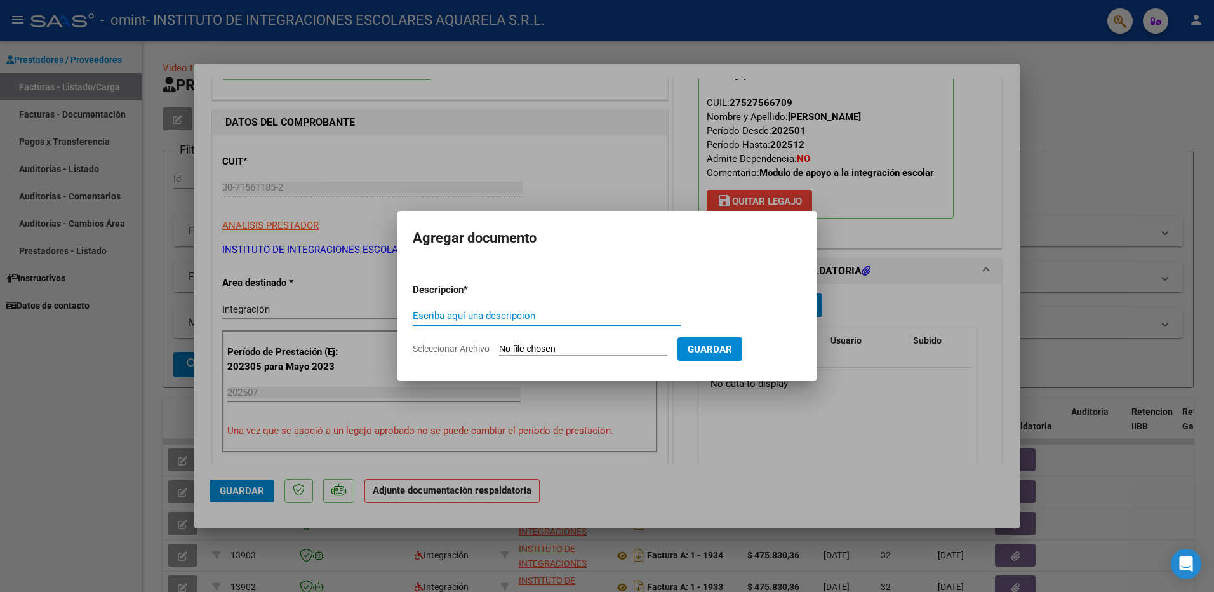
click at [447, 315] on input "Escriba aquí una descripcion" at bounding box center [547, 315] width 268 height 11
type input "ASISTENCIA"
click at [441, 349] on span "Seleccionar Archivo" at bounding box center [451, 349] width 77 height 10
click at [499, 349] on input "Seleccionar Archivo" at bounding box center [583, 350] width 168 height 12
type input "C:\fakepath\GARCIA MARTINA039.pdf"
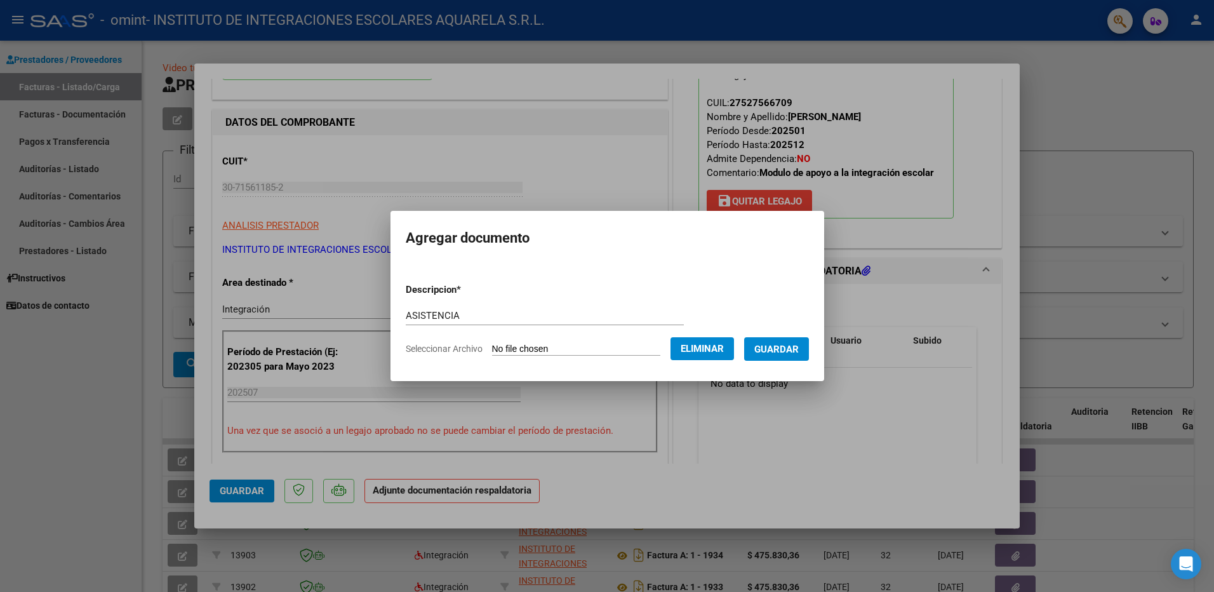
click at [794, 344] on span "Guardar" at bounding box center [777, 349] width 44 height 11
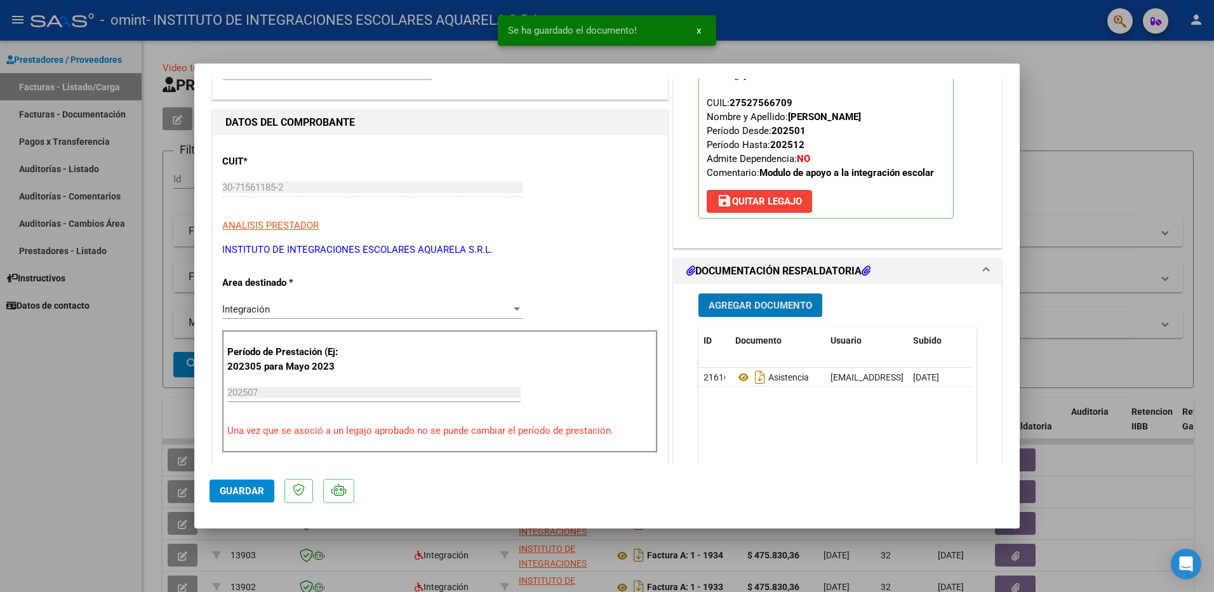
scroll to position [445, 0]
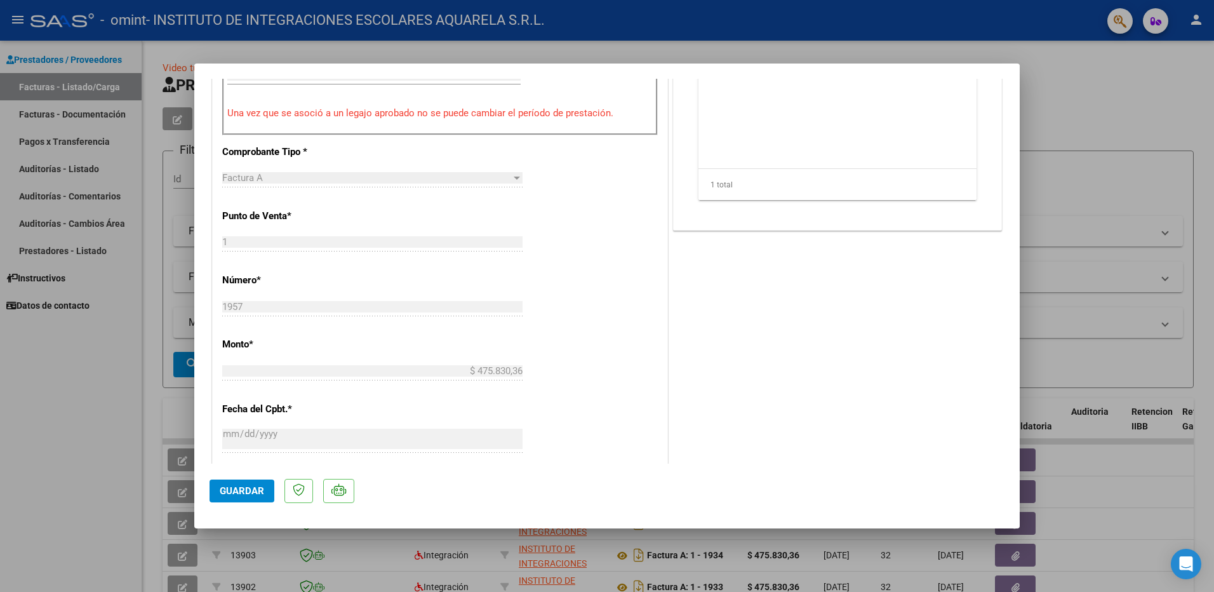
click at [230, 490] on span "Guardar" at bounding box center [242, 490] width 44 height 11
click at [698, 30] on span "x" at bounding box center [699, 30] width 4 height 11
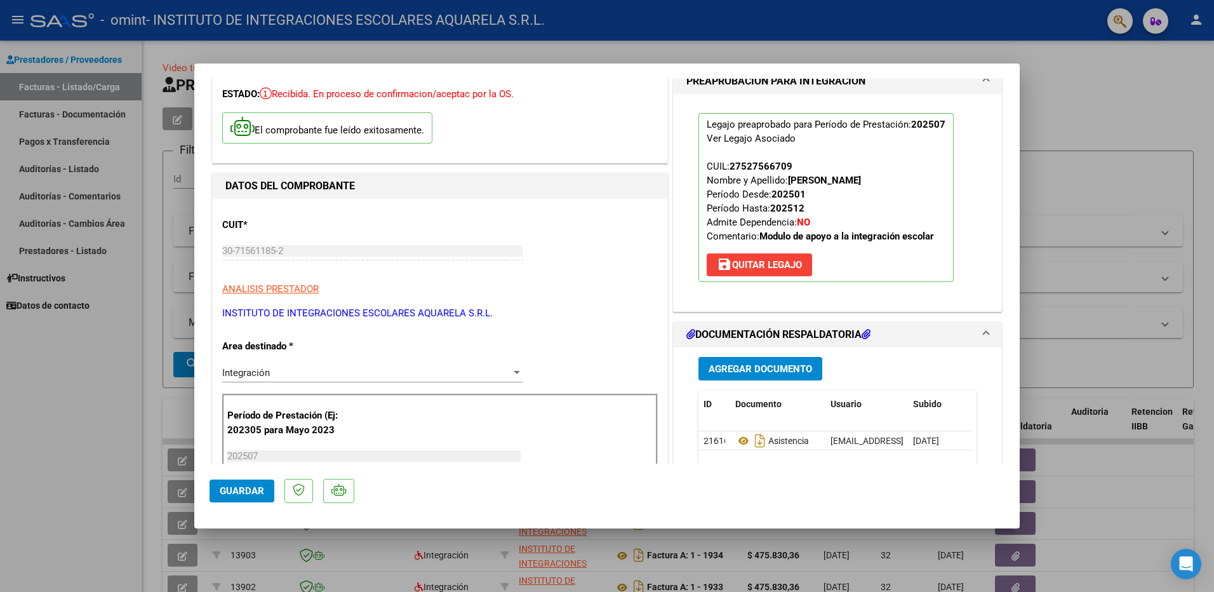
click at [545, 48] on div at bounding box center [607, 296] width 1214 height 592
type input "$ 0,00"
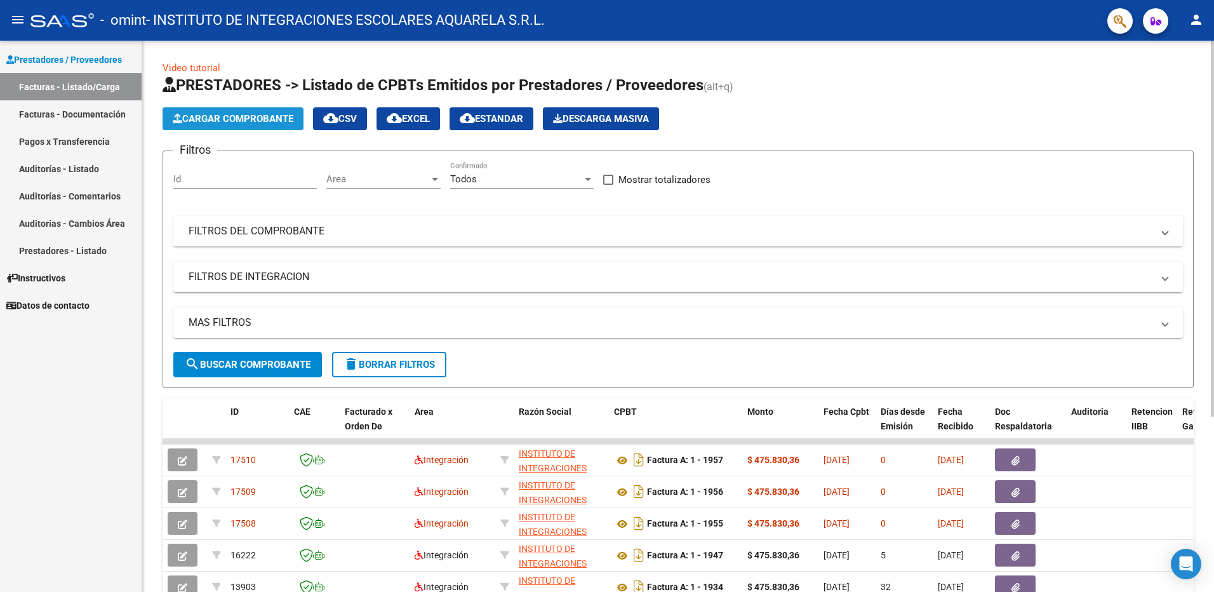
click at [229, 116] on span "Cargar Comprobante" at bounding box center [233, 118] width 121 height 11
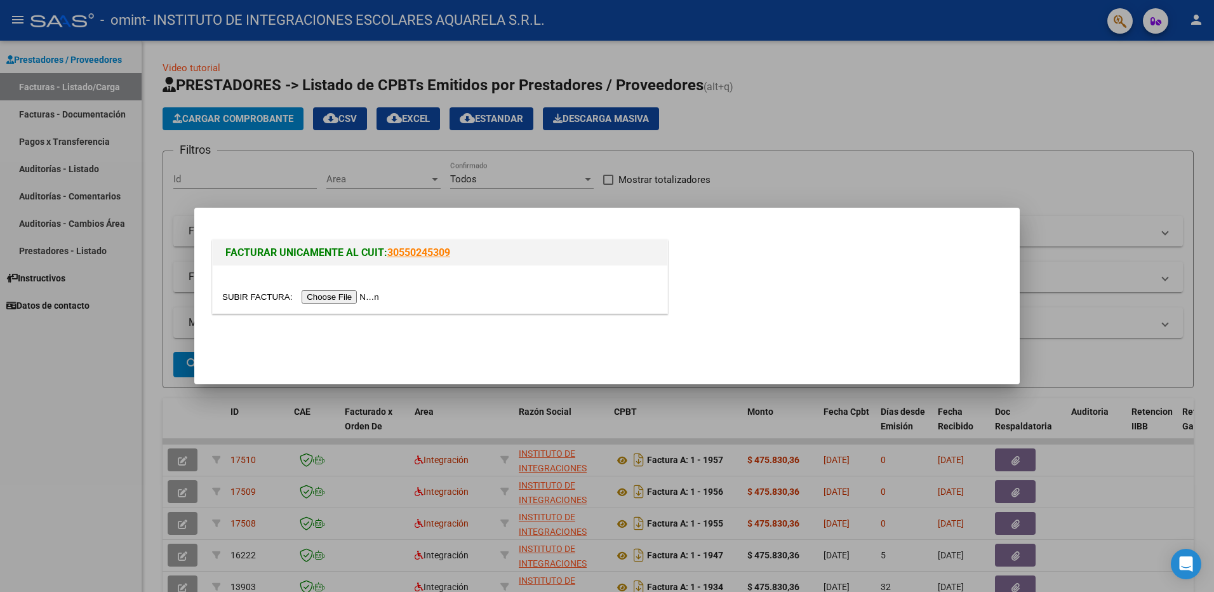
click at [329, 297] on input "file" at bounding box center [302, 296] width 161 height 13
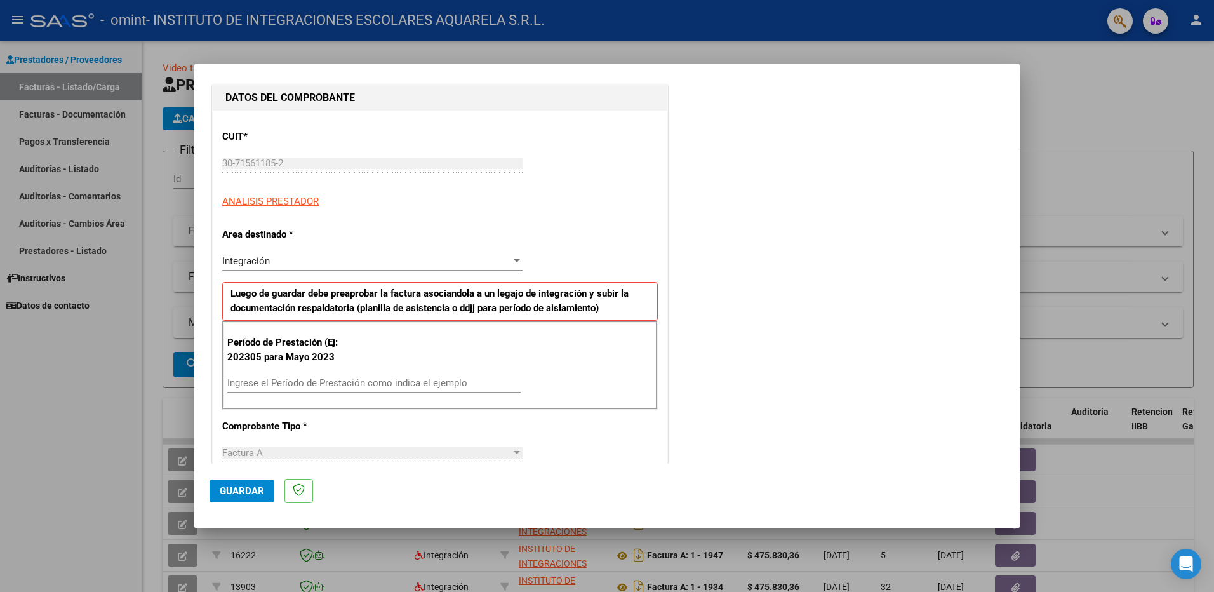
scroll to position [254, 0]
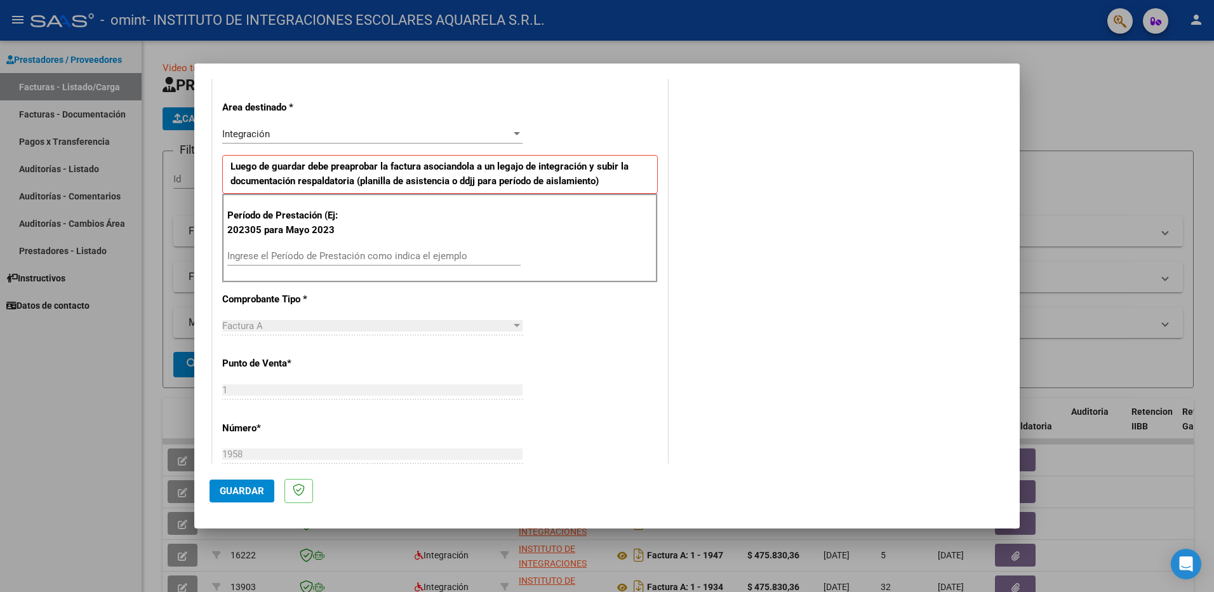
click at [245, 258] on input "Ingrese el Período de Prestación como indica el ejemplo" at bounding box center [373, 255] width 293 height 11
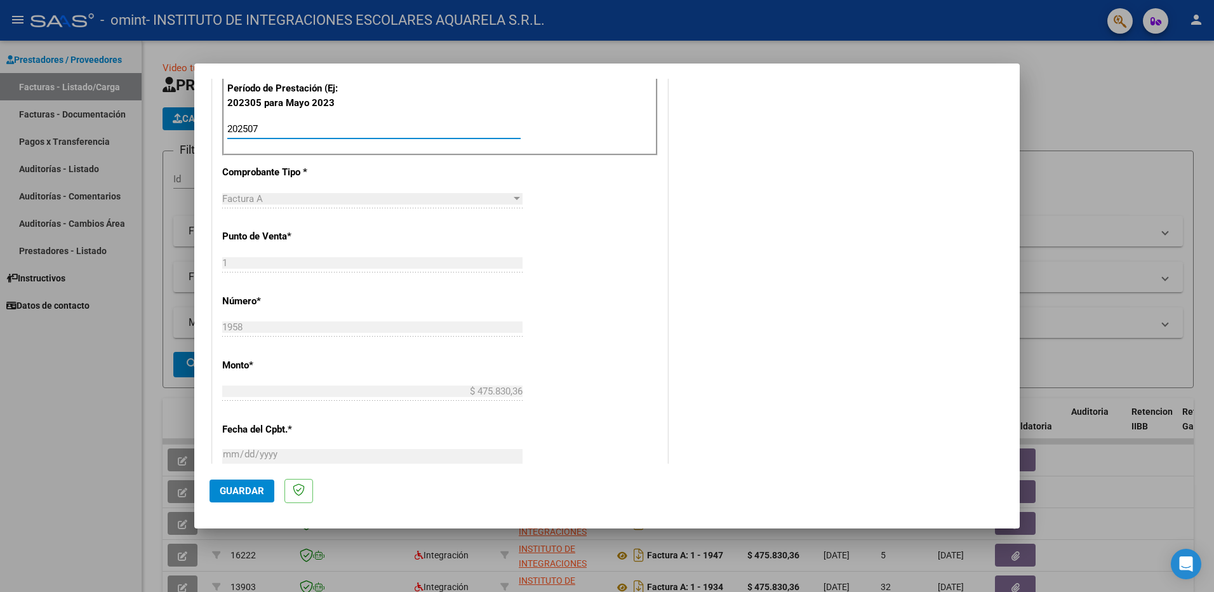
scroll to position [508, 0]
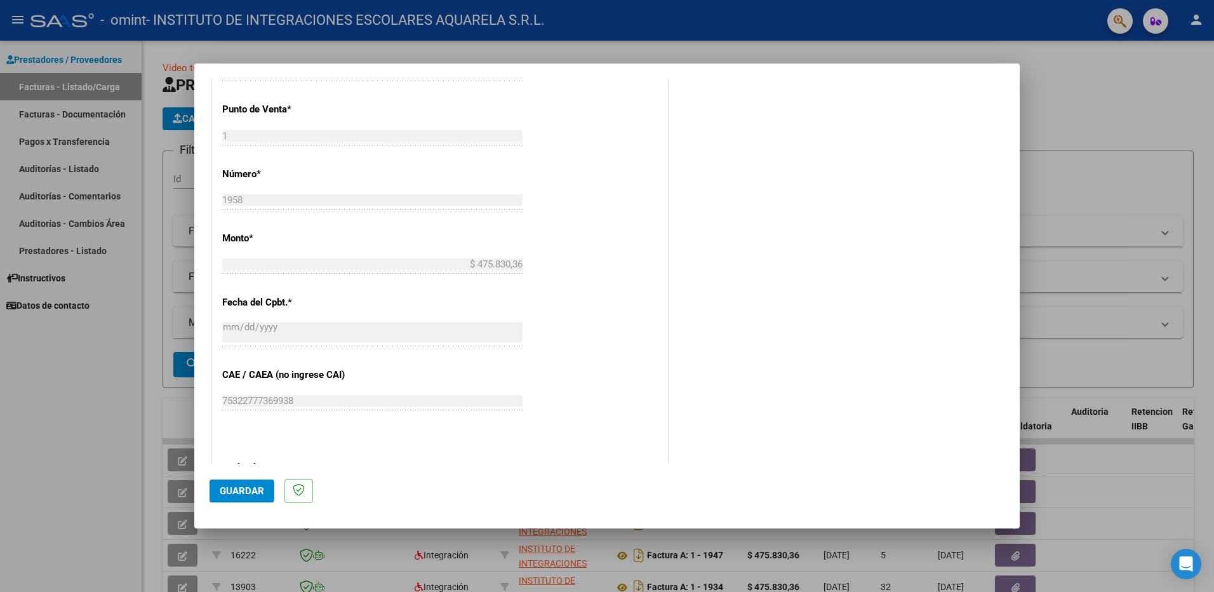
type input "202507"
click at [239, 490] on span "Guardar" at bounding box center [242, 490] width 44 height 11
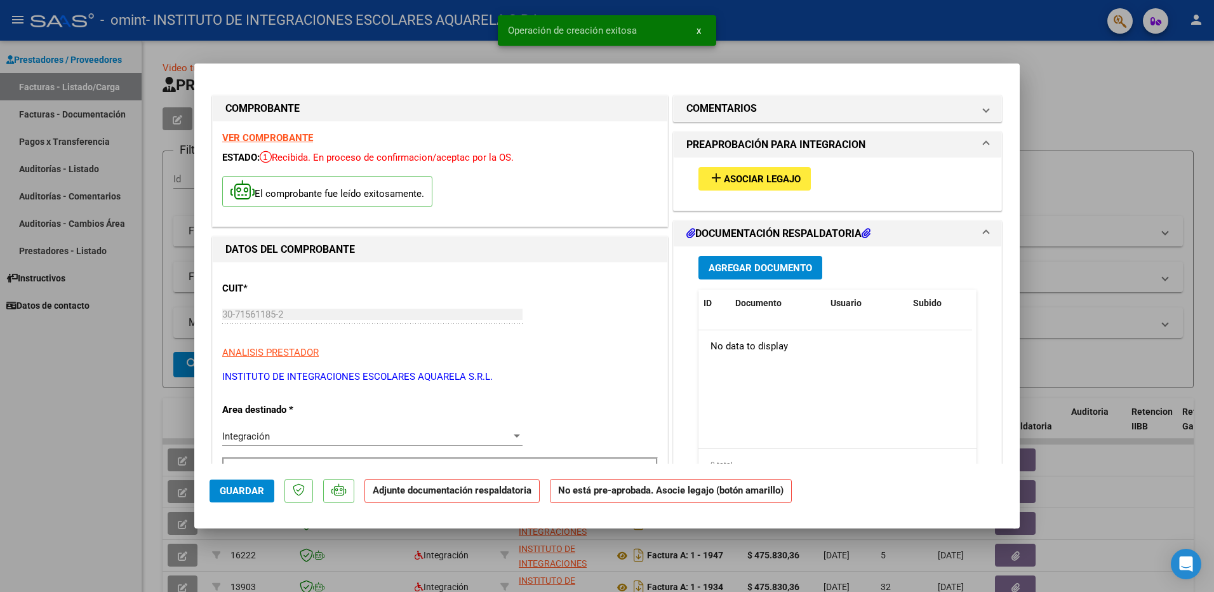
click at [761, 175] on span "Asociar Legajo" at bounding box center [762, 178] width 77 height 11
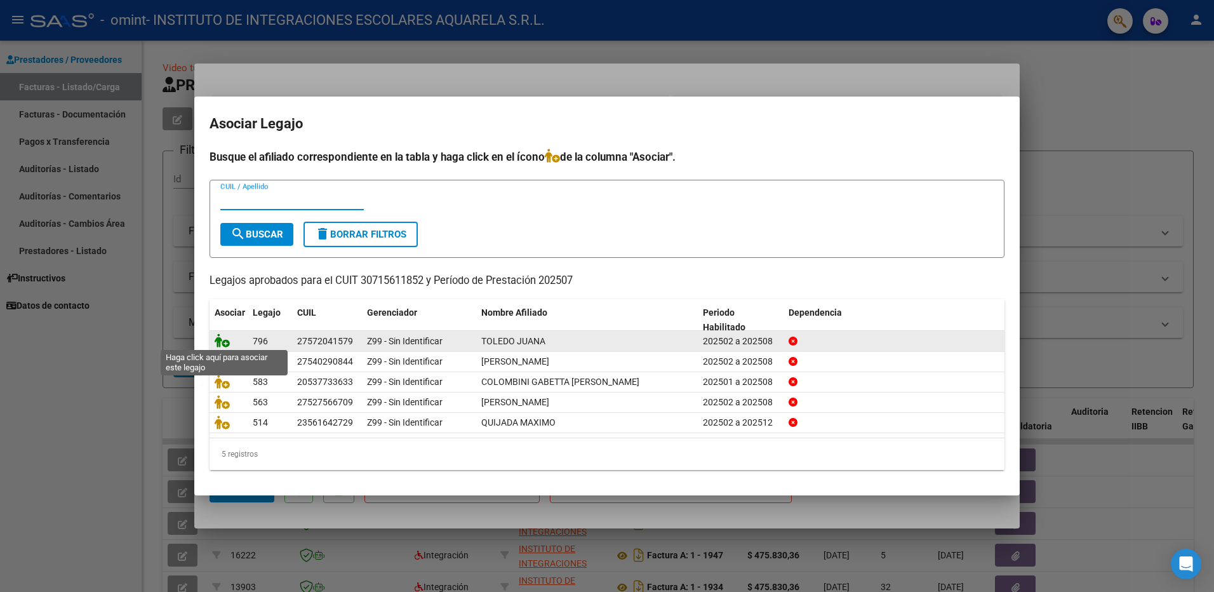
click at [222, 338] on icon at bounding box center [222, 340] width 15 height 14
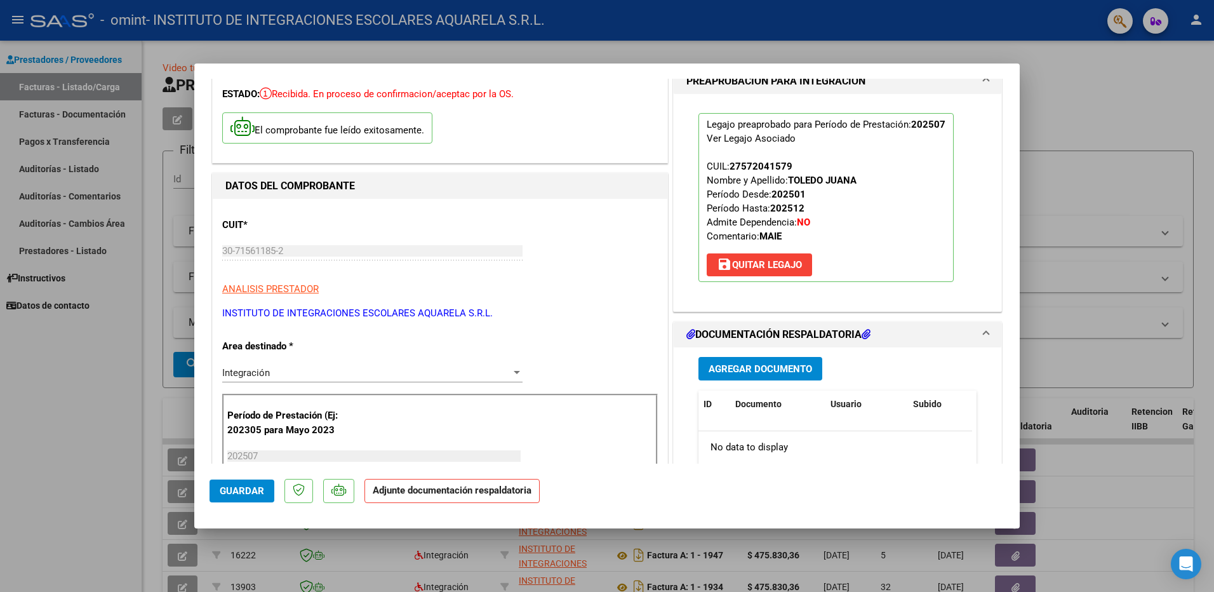
scroll to position [191, 0]
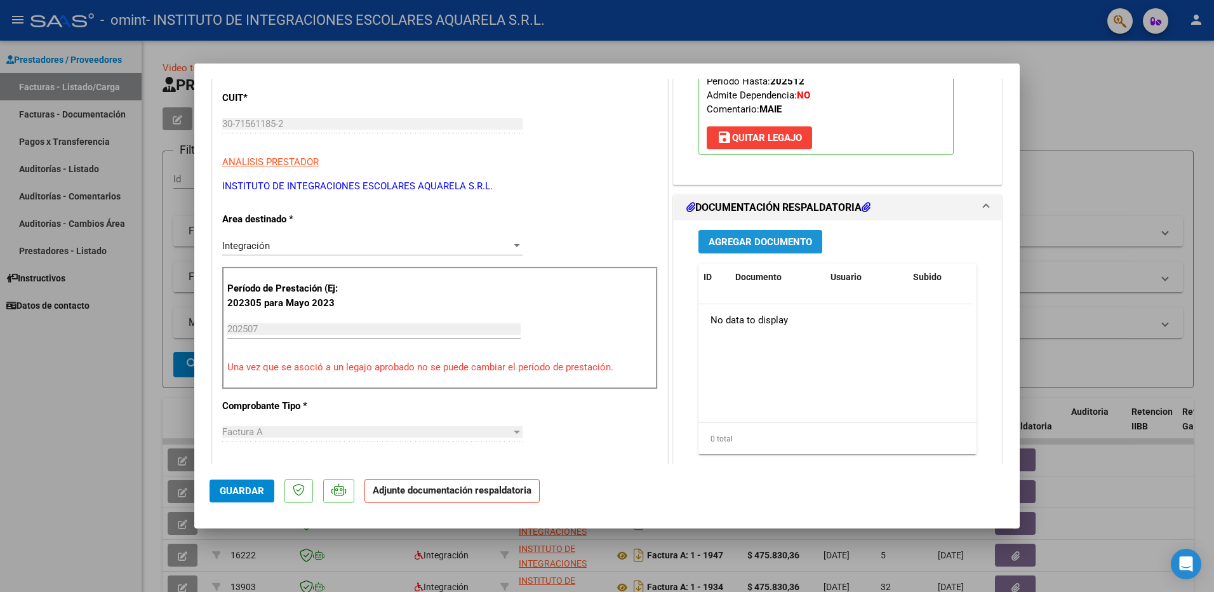
click at [739, 243] on span "Agregar Documento" at bounding box center [761, 241] width 104 height 11
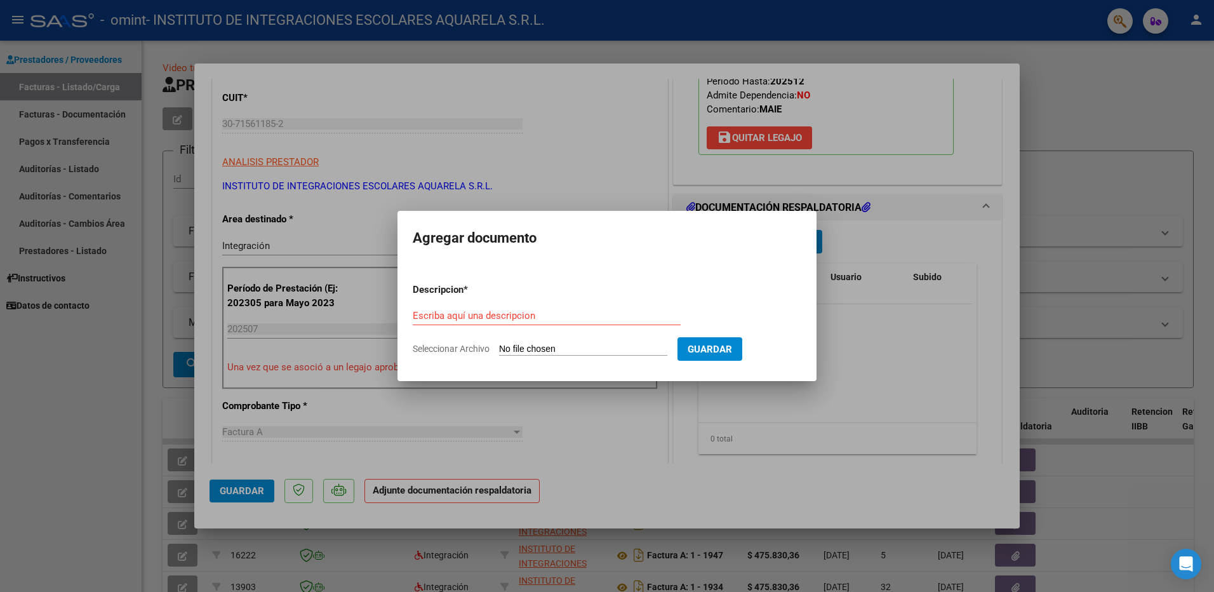
click at [430, 322] on div "Escriba aquí una descripcion" at bounding box center [547, 315] width 268 height 19
click at [430, 321] on input "Escriba aquí una descripcion" at bounding box center [547, 315] width 268 height 11
type input "ASISTENCIA"
click at [467, 346] on span "Seleccionar Archivo" at bounding box center [451, 349] width 77 height 10
click at [499, 346] on input "Seleccionar Archivo" at bounding box center [583, 350] width 168 height 12
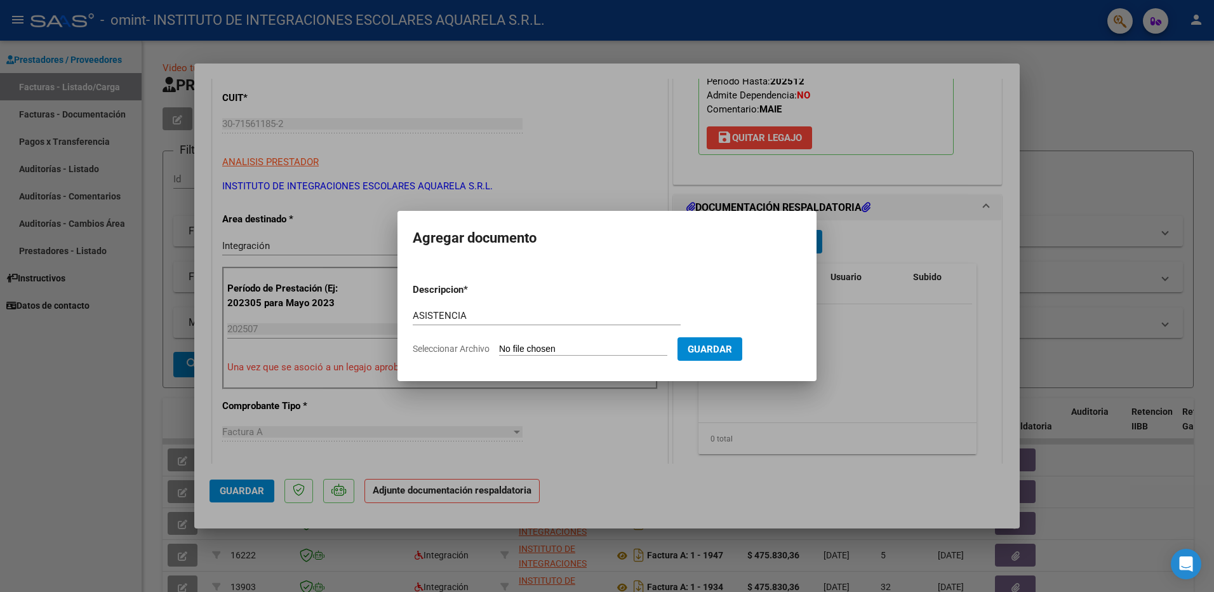
type input "C:\fakepath\TOLEDO042.pdf"
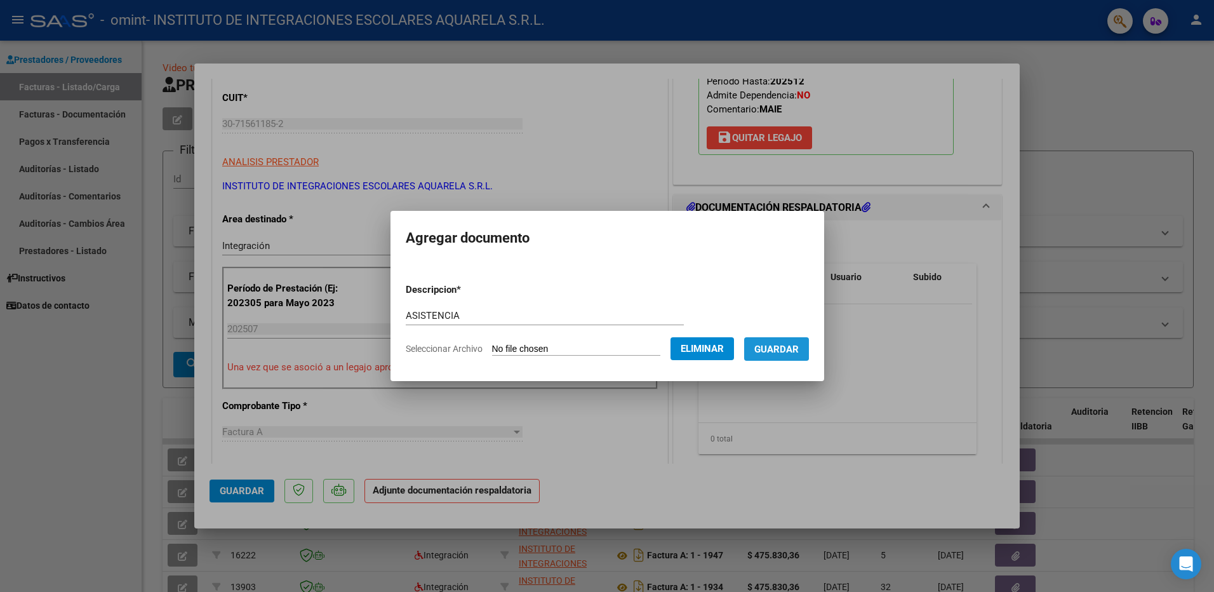
click at [791, 347] on span "Guardar" at bounding box center [777, 349] width 44 height 11
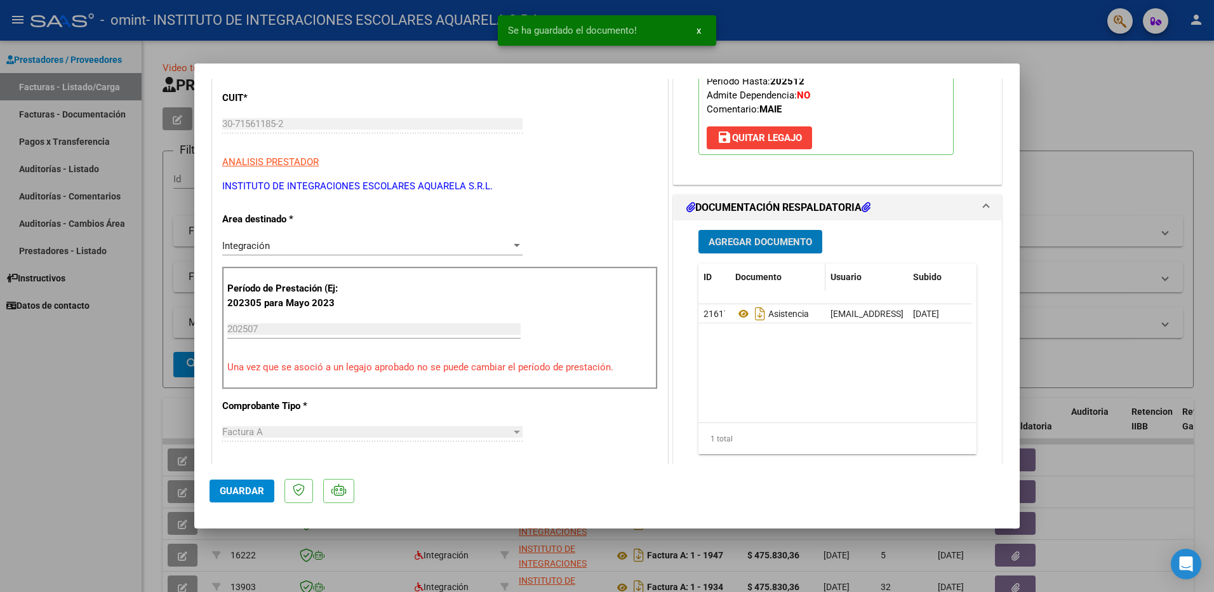
scroll to position [127, 0]
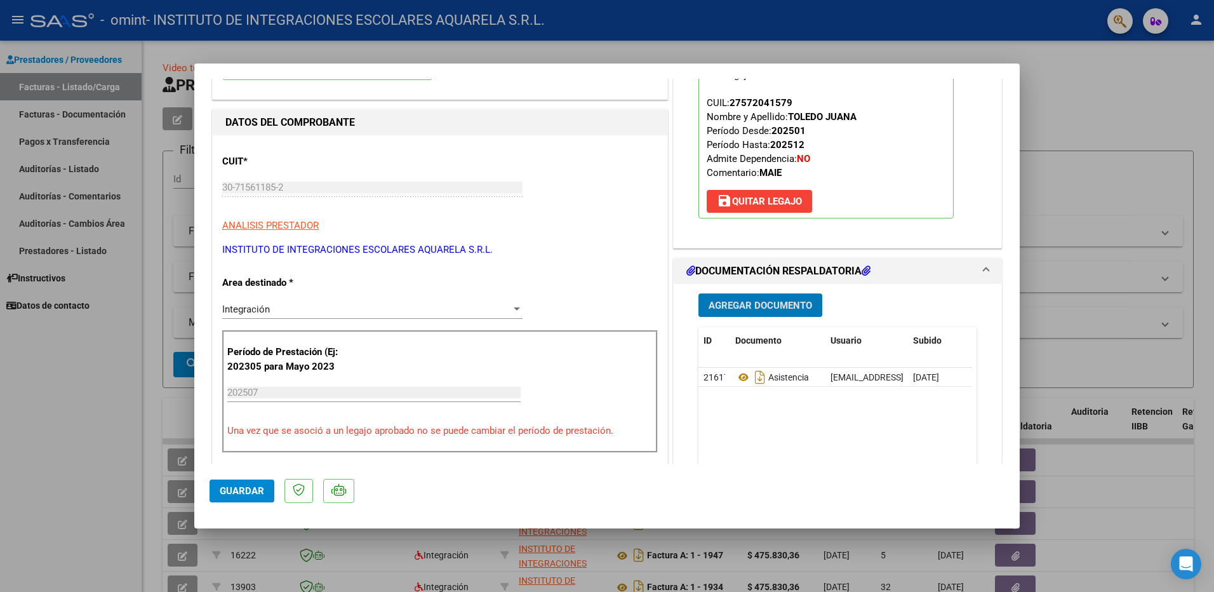
click at [231, 490] on span "Guardar" at bounding box center [242, 490] width 44 height 11
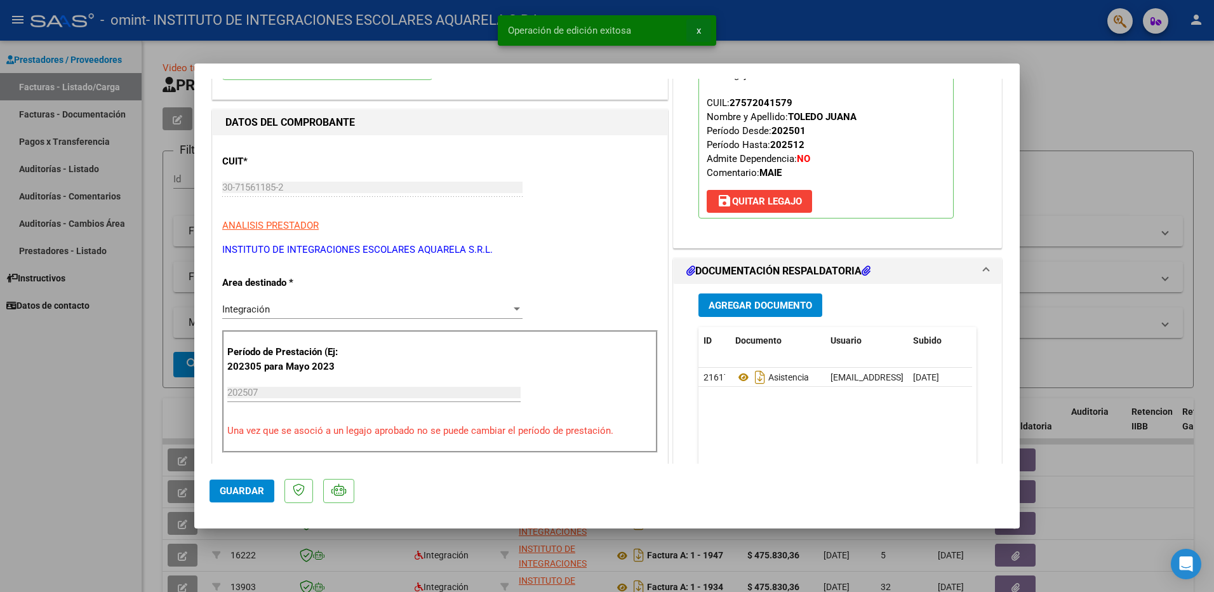
click at [699, 29] on span "x" at bounding box center [699, 30] width 4 height 11
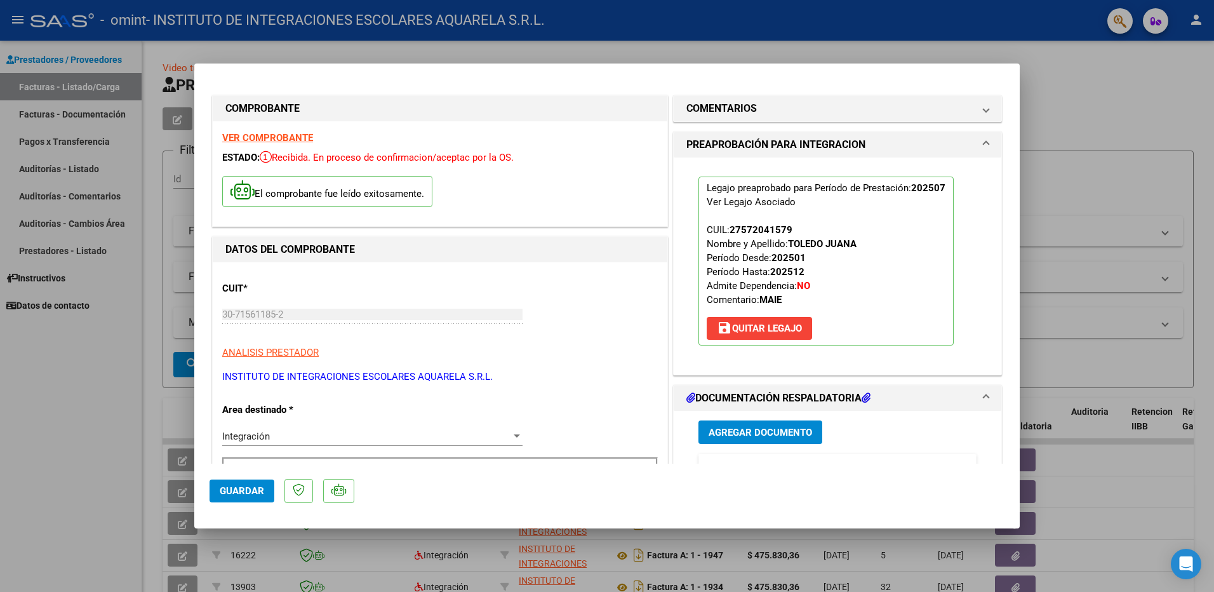
click at [155, 316] on div at bounding box center [607, 296] width 1214 height 592
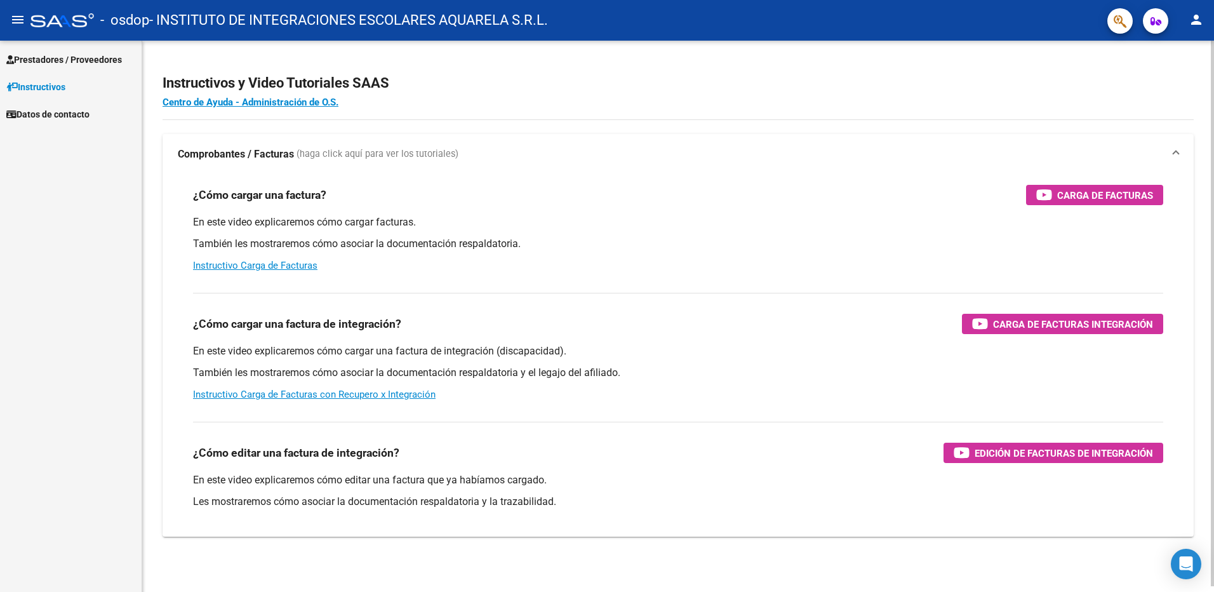
click at [889, 255] on div "En este video explicaremos cómo cargar facturas. También les mostraremos cómo a…" at bounding box center [678, 243] width 971 height 57
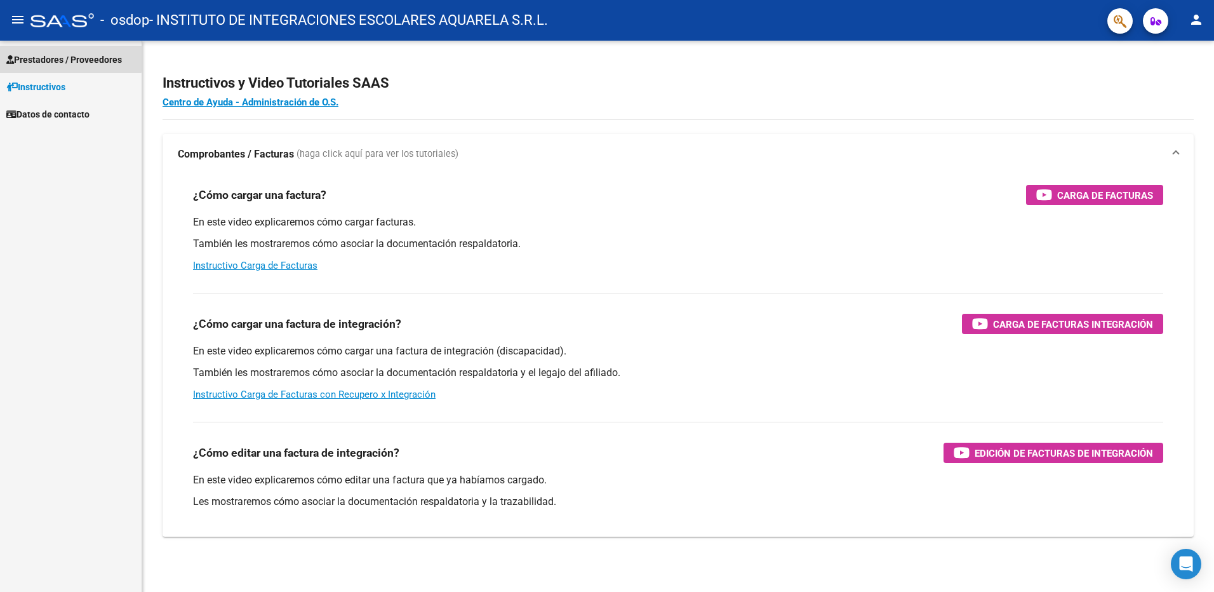
click at [34, 57] on span "Prestadores / Proveedores" at bounding box center [64, 60] width 116 height 14
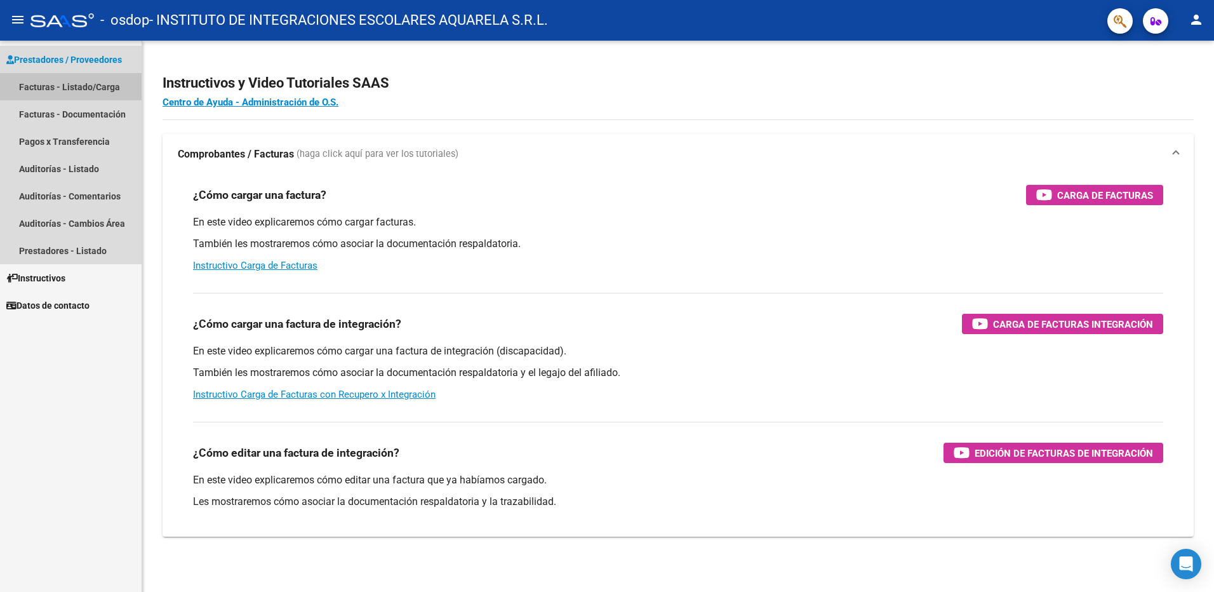
click at [43, 87] on link "Facturas - Listado/Carga" at bounding box center [71, 86] width 142 height 27
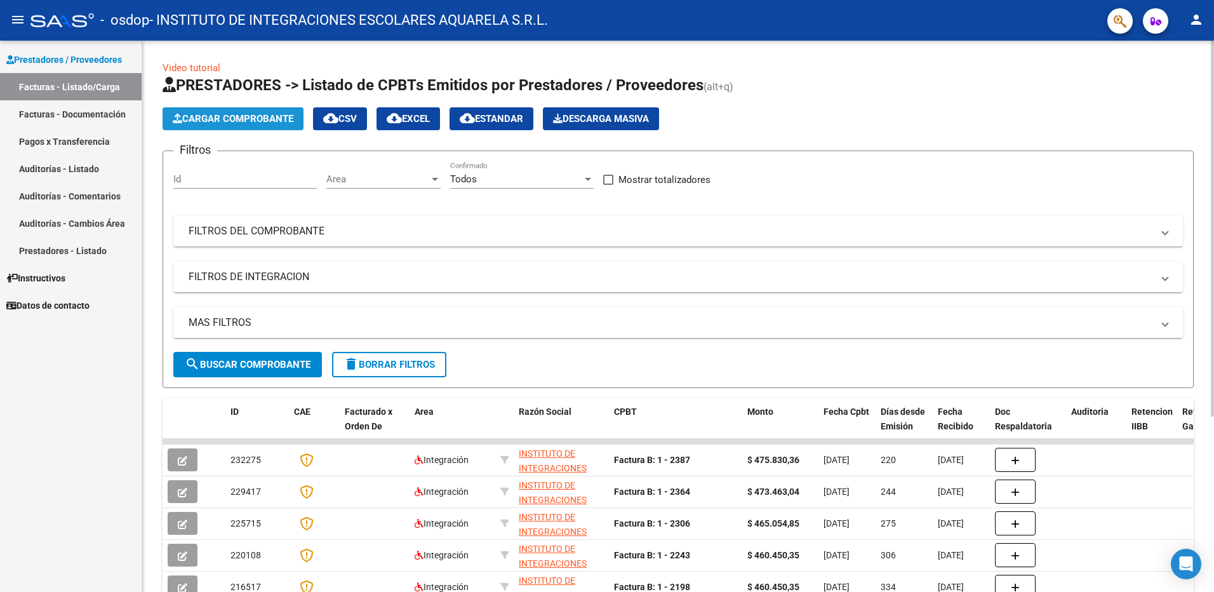
click at [252, 117] on span "Cargar Comprobante" at bounding box center [233, 118] width 121 height 11
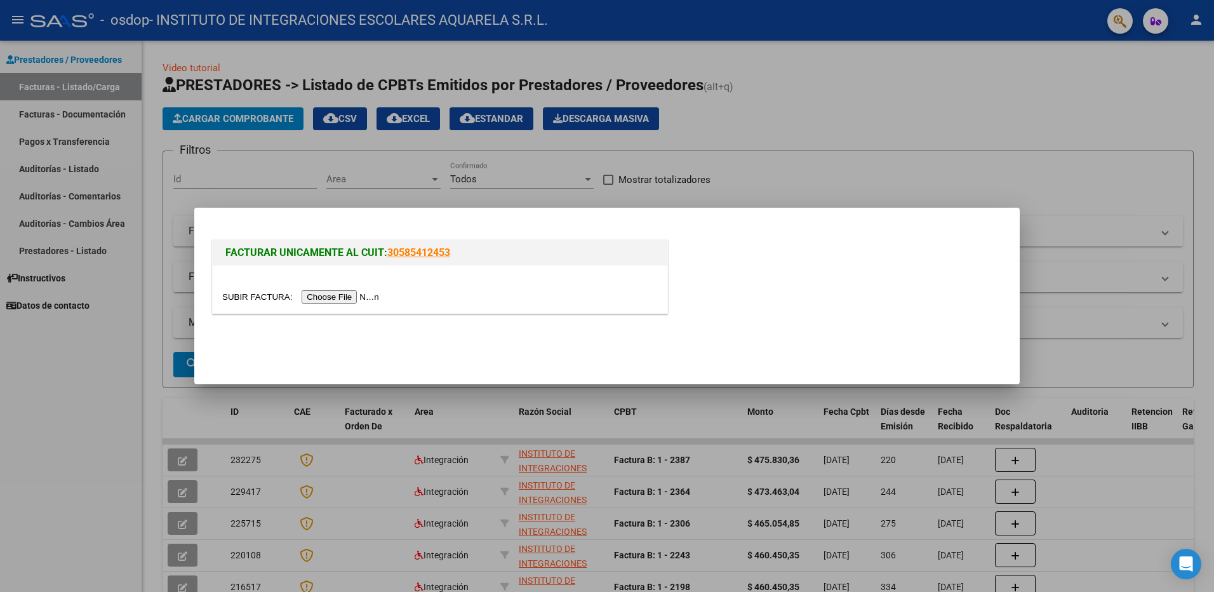
click at [316, 295] on input "file" at bounding box center [302, 296] width 161 height 13
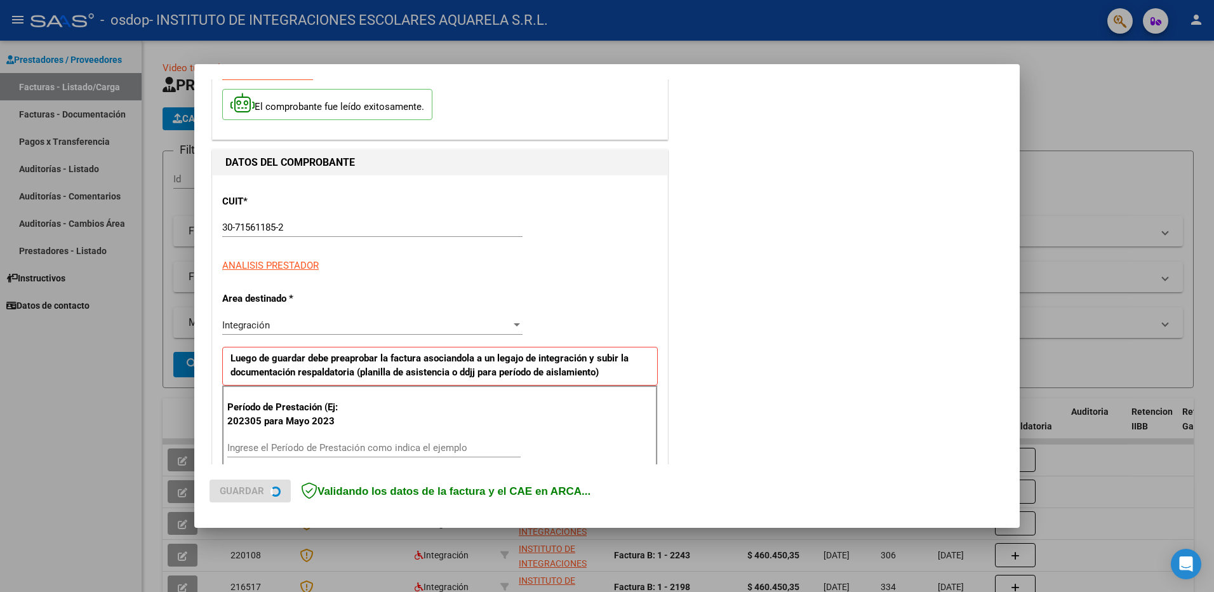
scroll to position [127, 0]
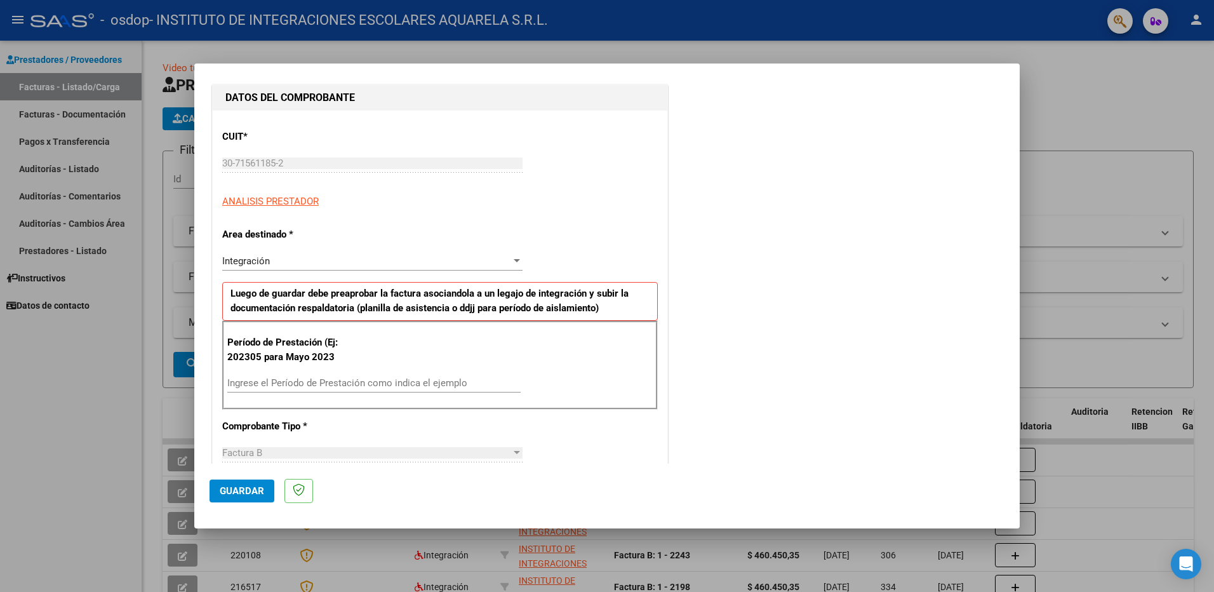
click at [257, 384] on input "Ingrese el Período de Prestación como indica el ejemplo" at bounding box center [373, 382] width 293 height 11
type input "202507"
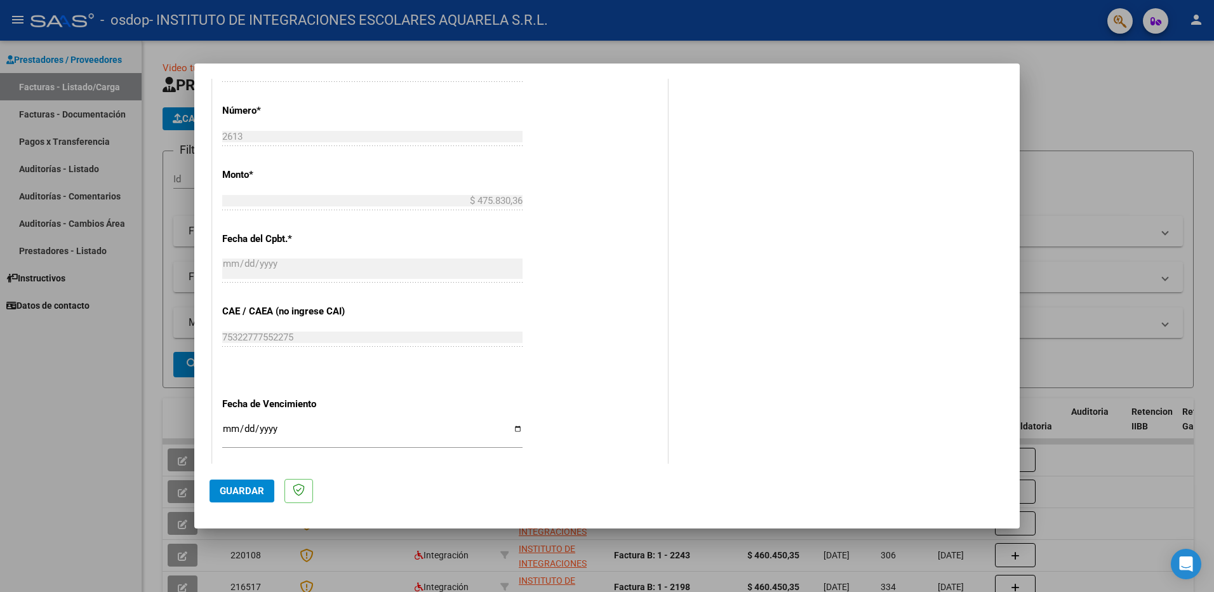
scroll to position [699, 0]
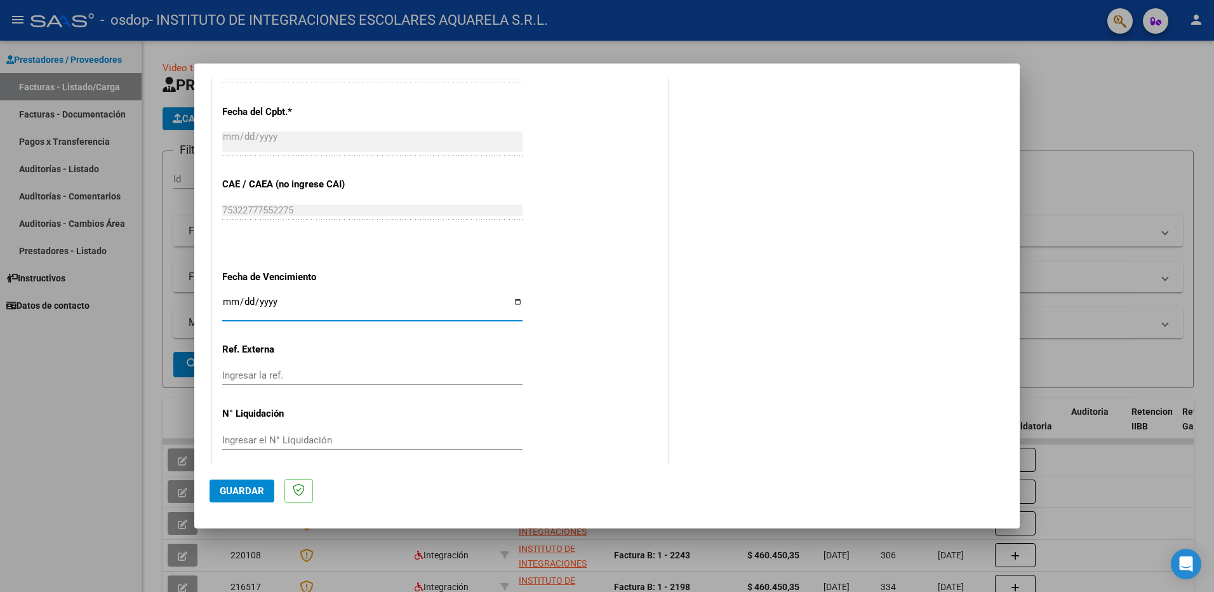
click at [514, 302] on input "Ingresar la fecha" at bounding box center [372, 307] width 300 height 20
type input "[DATE]"
click at [234, 492] on span "Guardar" at bounding box center [242, 490] width 44 height 11
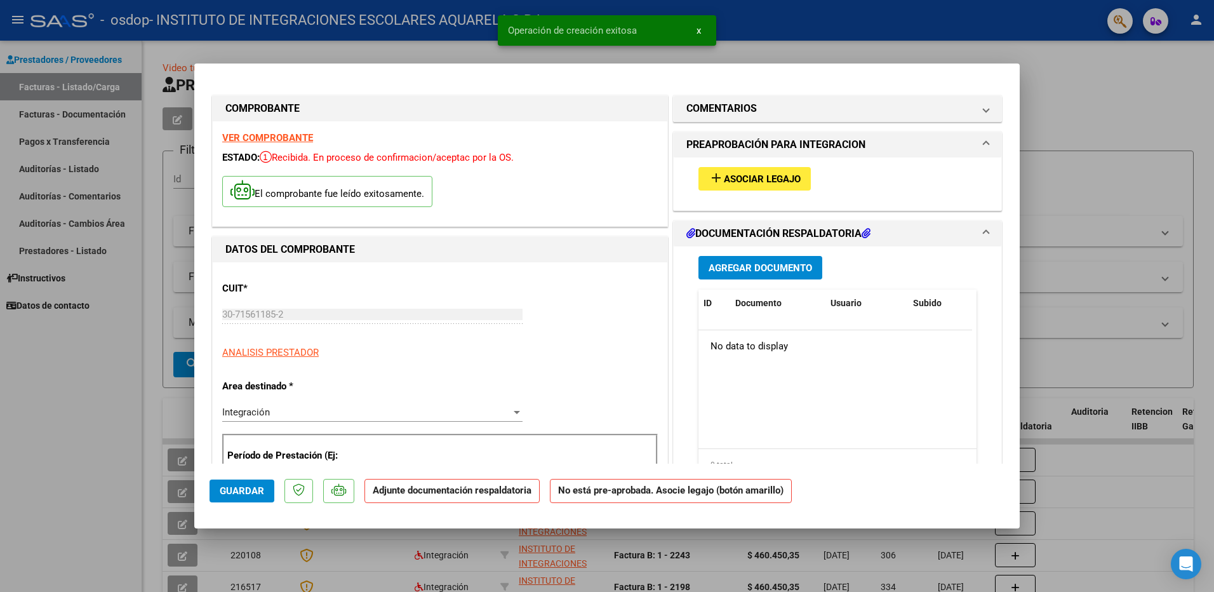
click at [748, 178] on span "Asociar Legajo" at bounding box center [762, 178] width 77 height 11
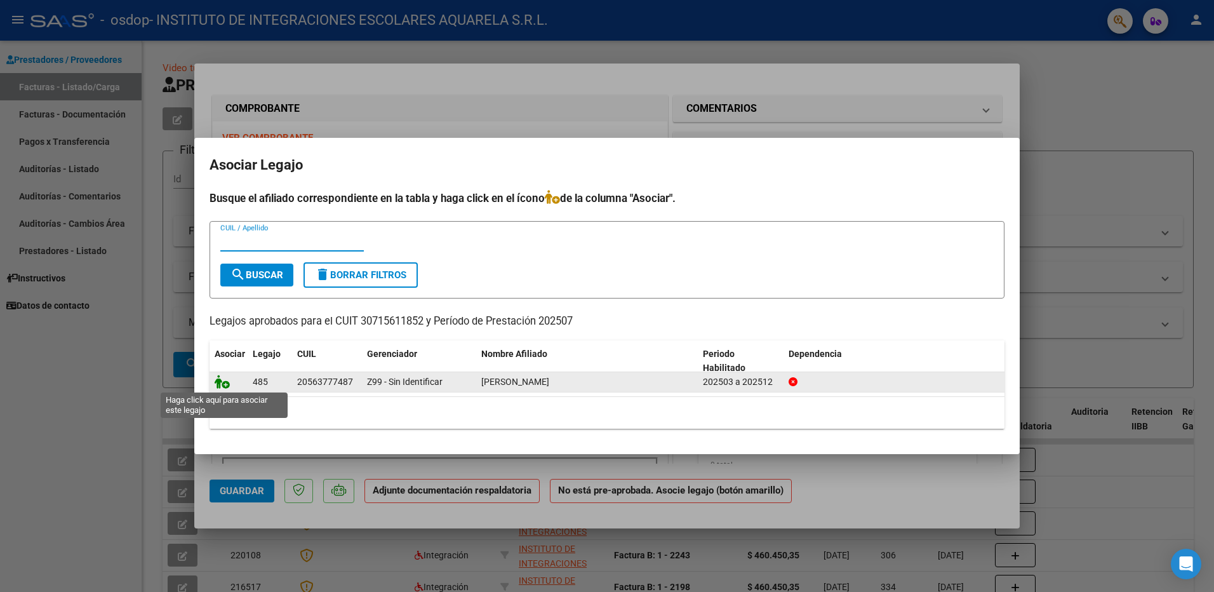
click at [220, 383] on icon at bounding box center [222, 382] width 15 height 14
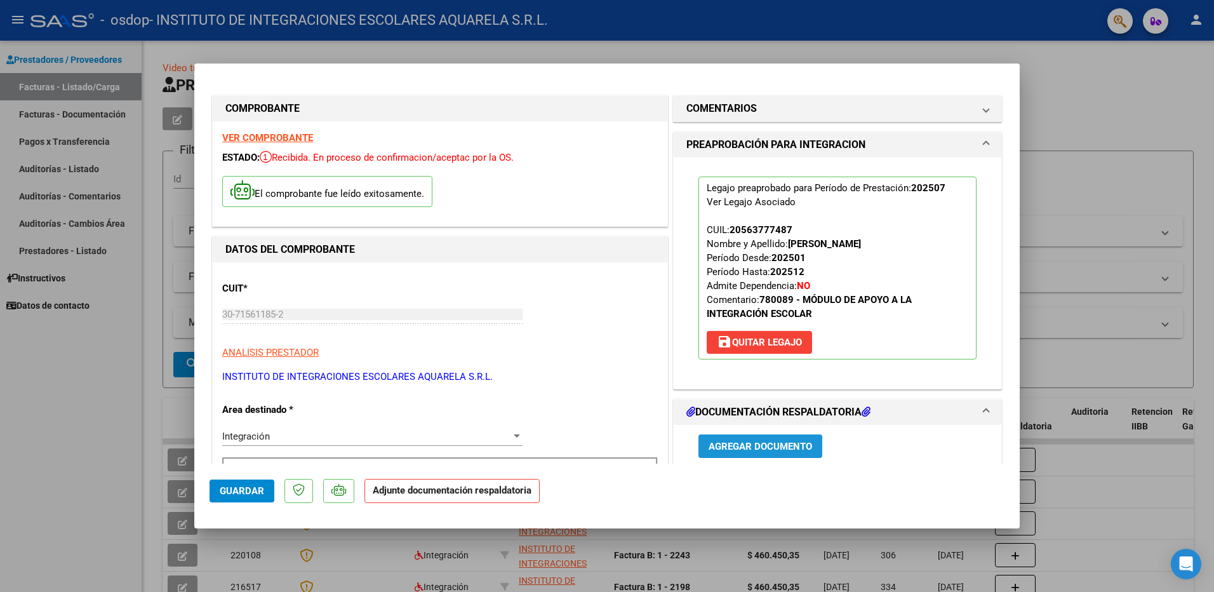
click at [742, 447] on span "Agregar Documento" at bounding box center [761, 446] width 104 height 11
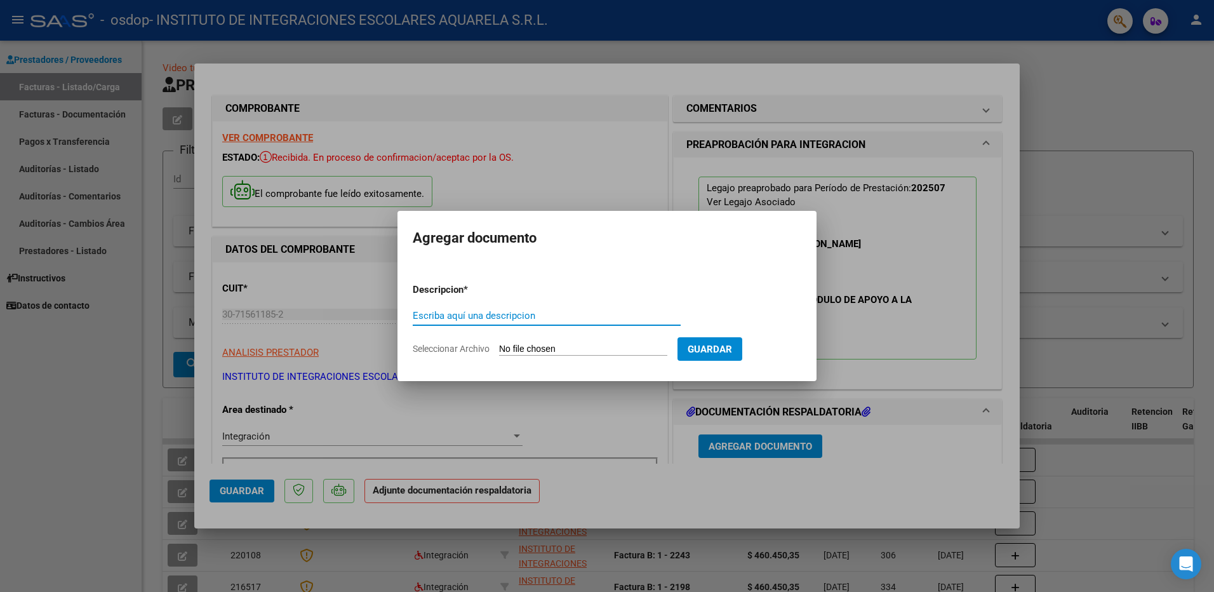
click at [461, 312] on input "Escriba aquí una descripcion" at bounding box center [547, 315] width 268 height 11
type input "asistencia"
click at [469, 347] on span "Seleccionar Archivo" at bounding box center [451, 349] width 77 height 10
click at [499, 347] on input "Seleccionar Archivo" at bounding box center [583, 350] width 168 height 12
type input "C:\fakepath\HIDALGO044.pdf"
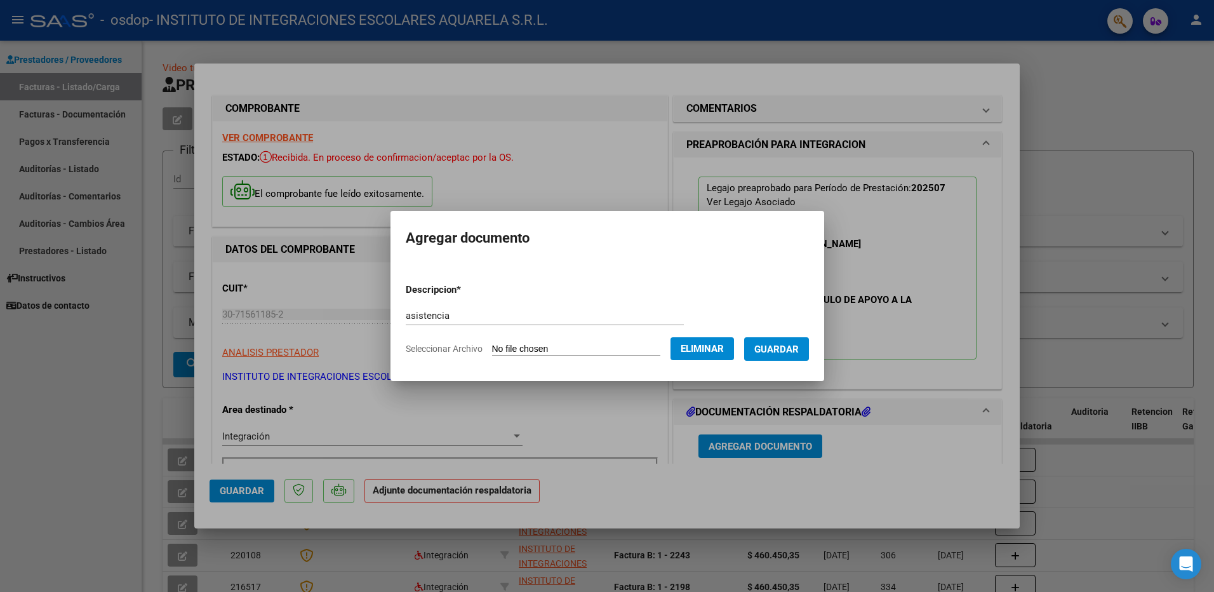
click at [799, 348] on span "Guardar" at bounding box center [777, 349] width 44 height 11
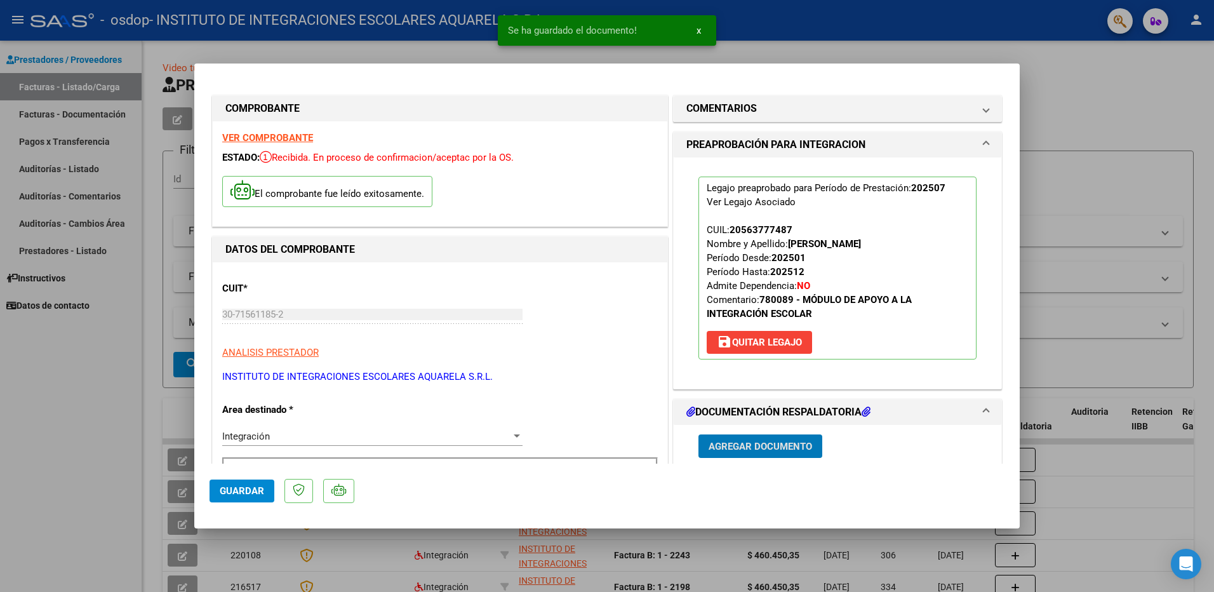
scroll to position [254, 0]
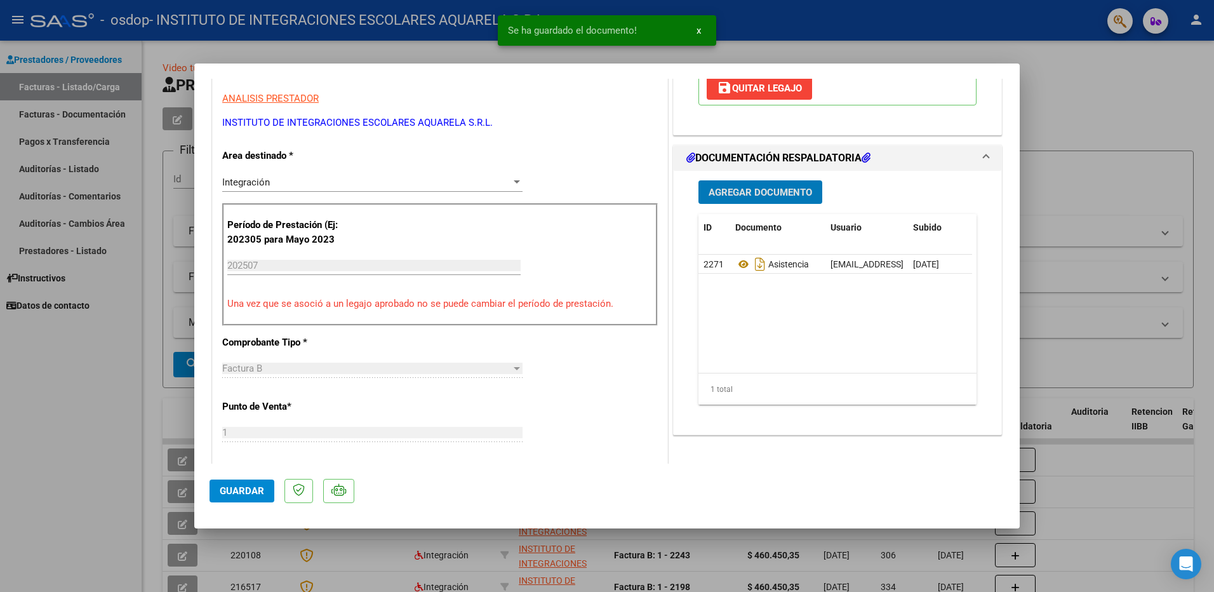
click at [236, 494] on span "Guardar" at bounding box center [242, 490] width 44 height 11
click at [699, 30] on span "x" at bounding box center [699, 30] width 4 height 11
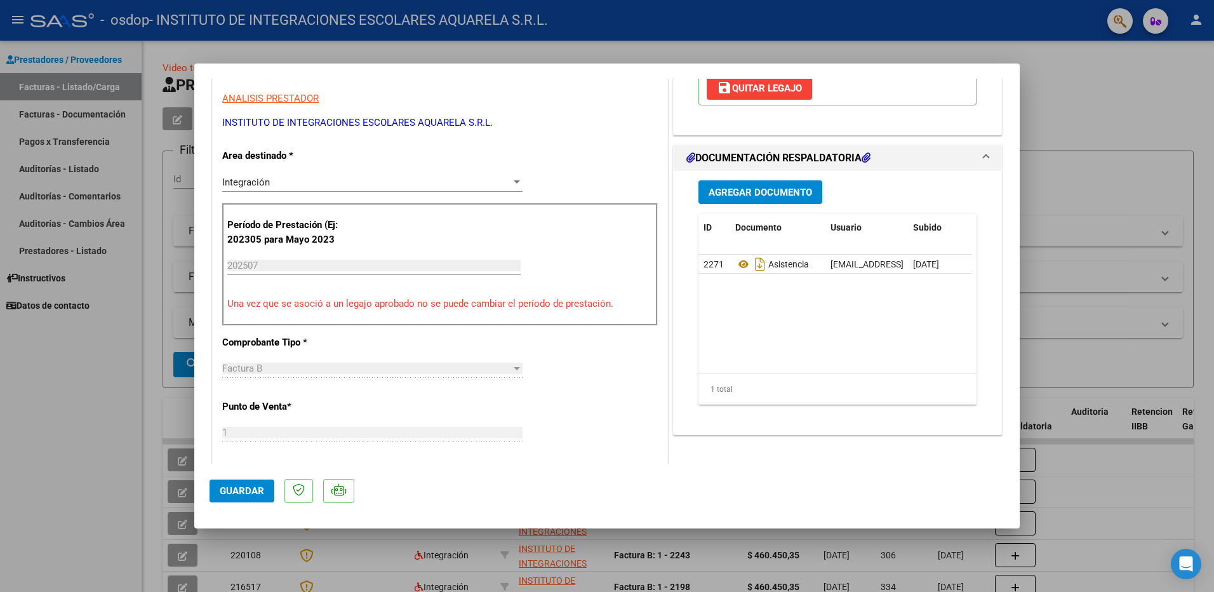
click at [548, 52] on div at bounding box center [607, 296] width 1214 height 592
type input "$ 0,00"
